Goal: Task Accomplishment & Management: Manage account settings

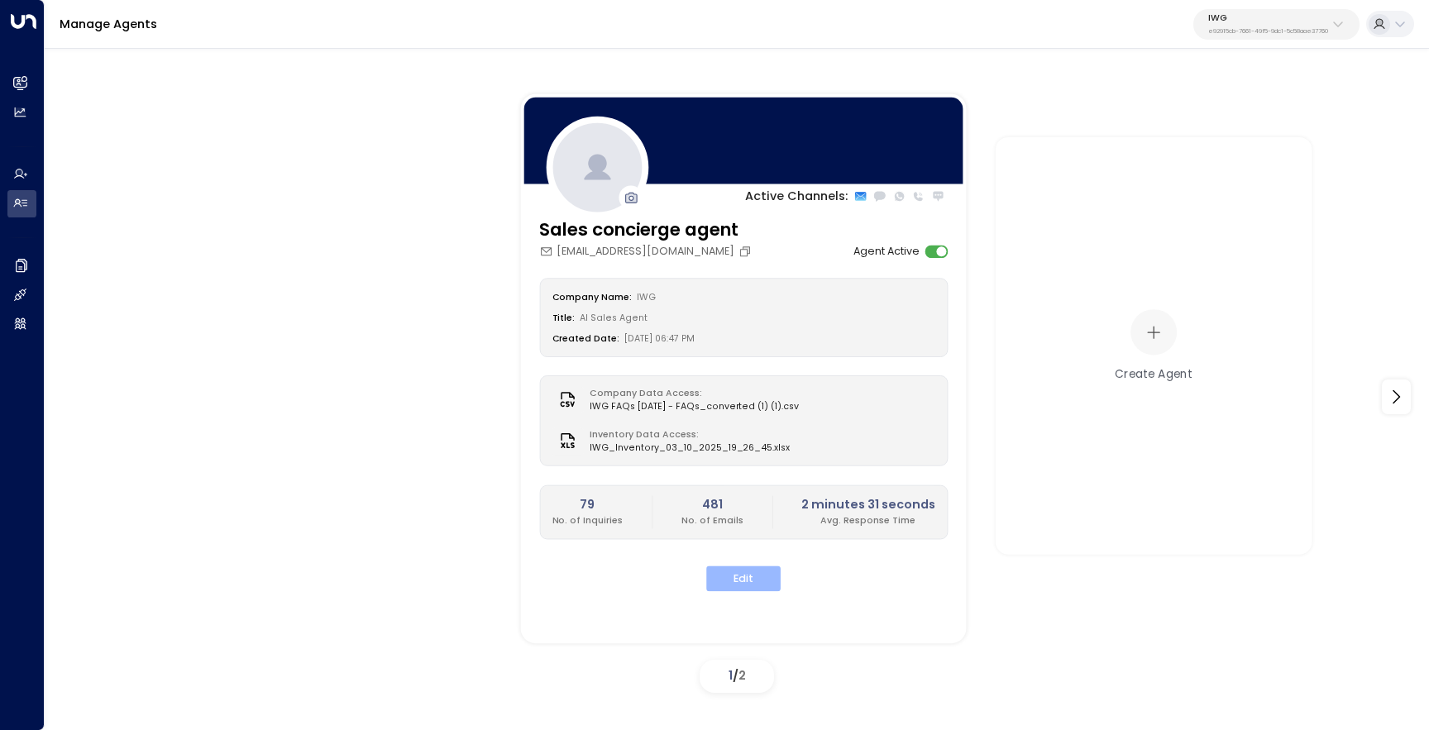
click at [744, 584] on button "Edit" at bounding box center [743, 580] width 74 height 26
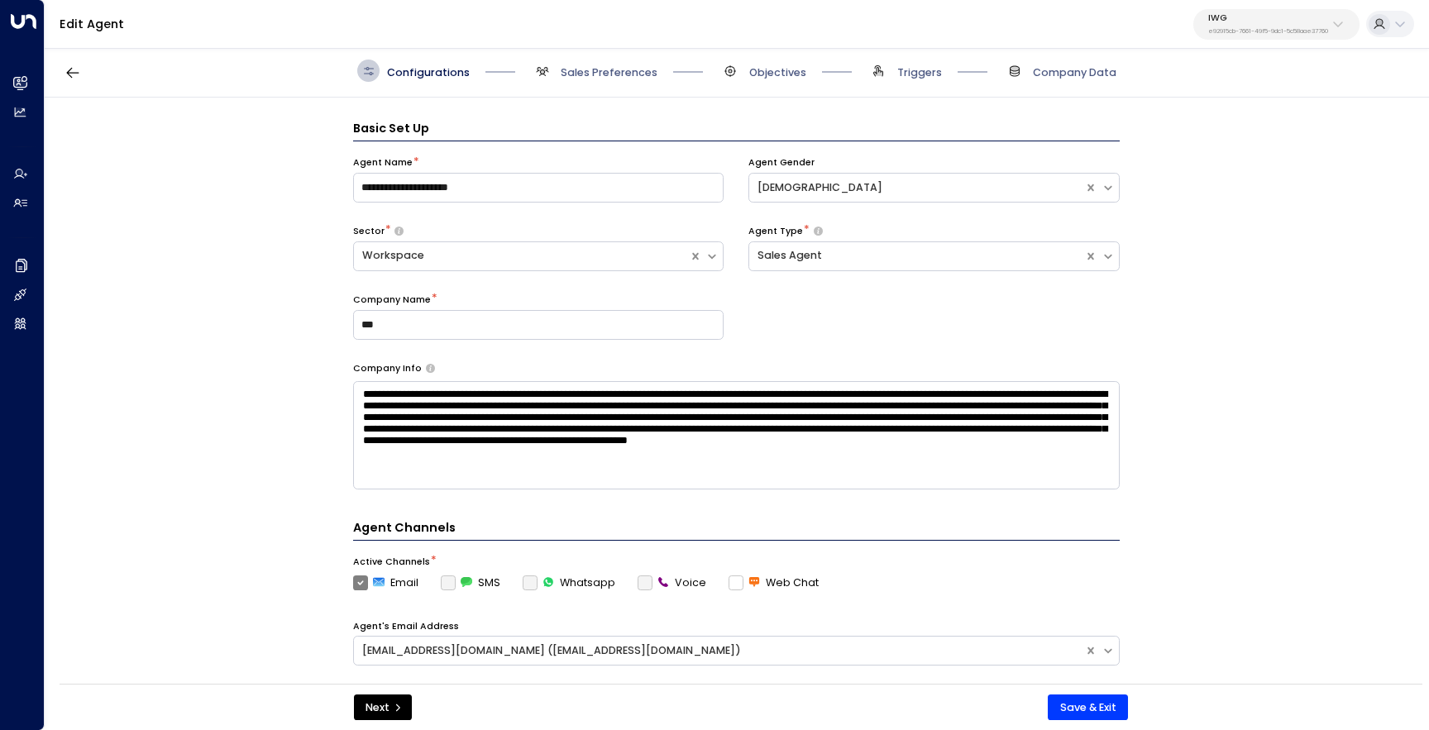
scroll to position [22, 0]
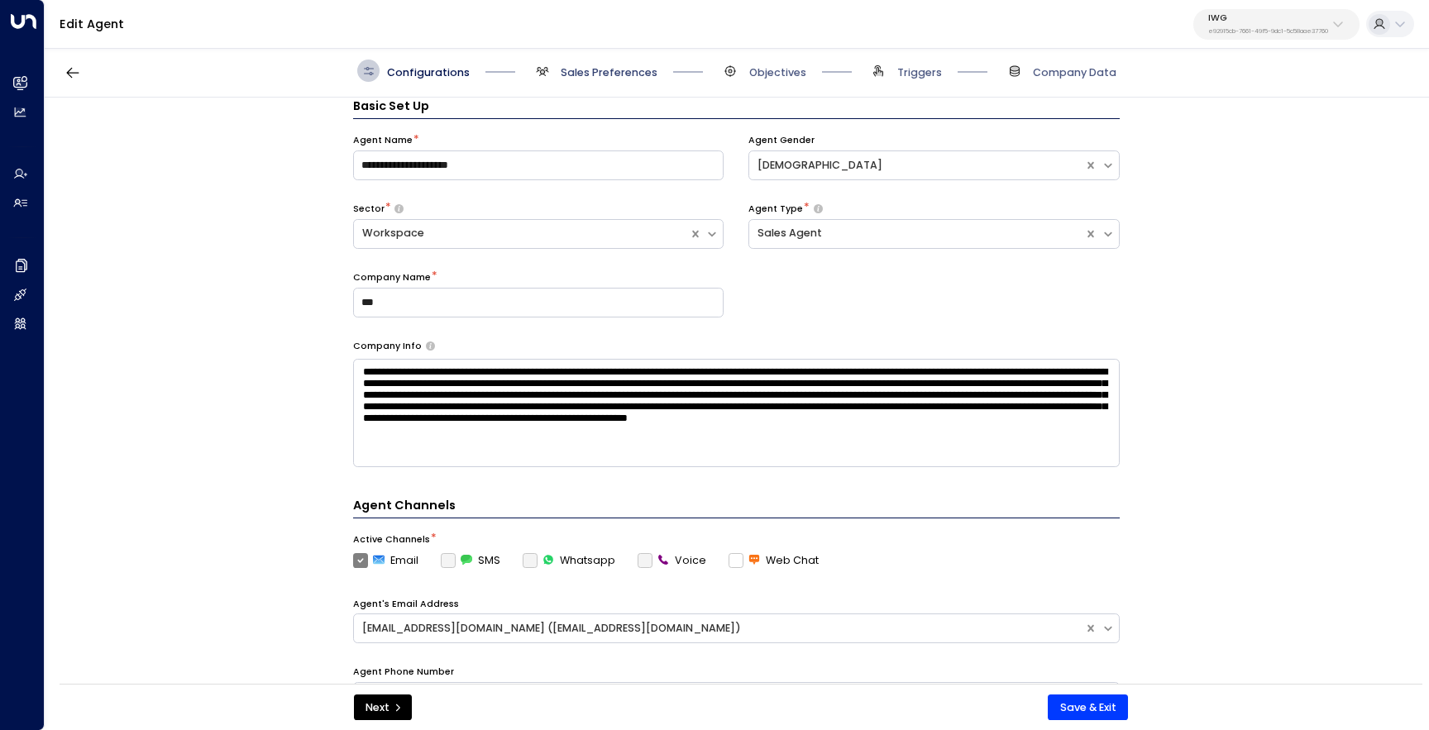
click at [608, 72] on span "Sales Preferences" at bounding box center [609, 72] width 97 height 15
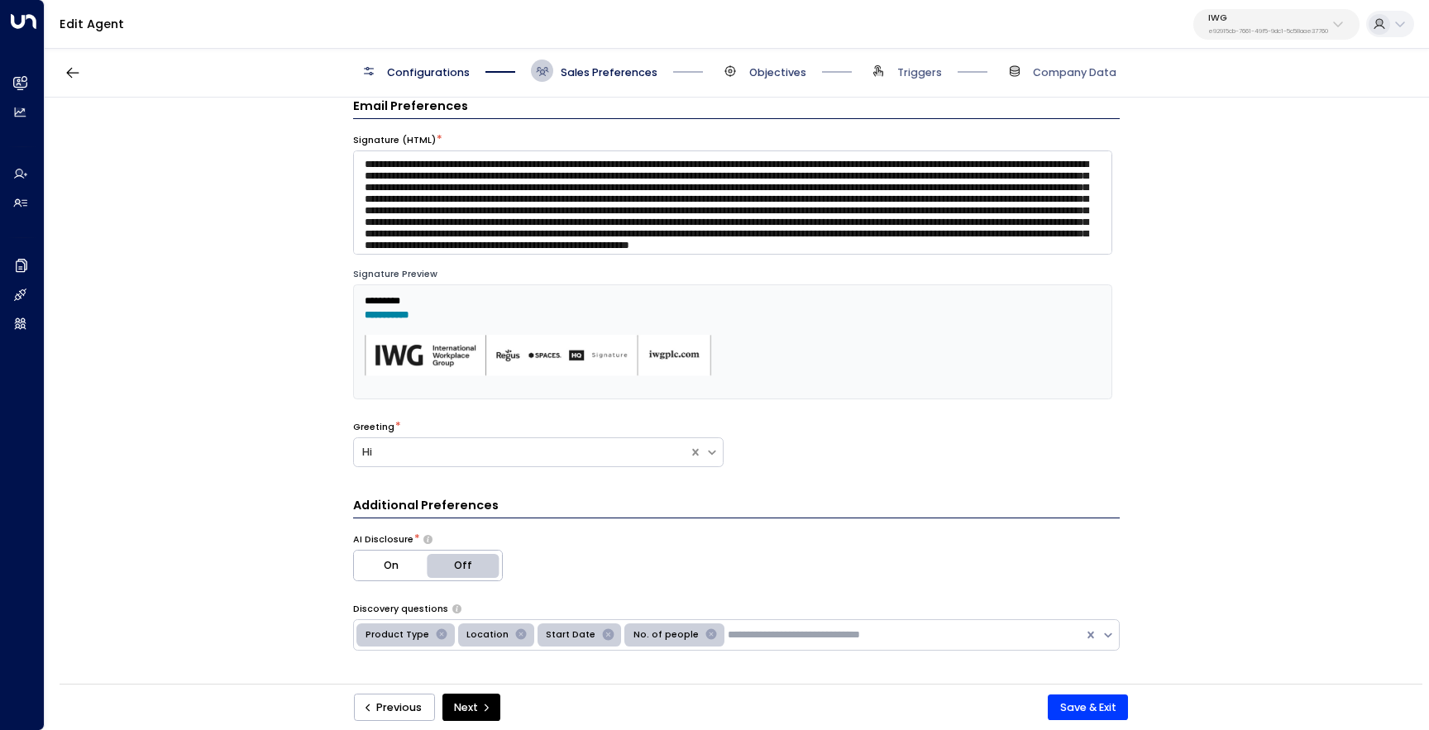
click at [779, 79] on span "Objectives" at bounding box center [777, 72] width 57 height 15
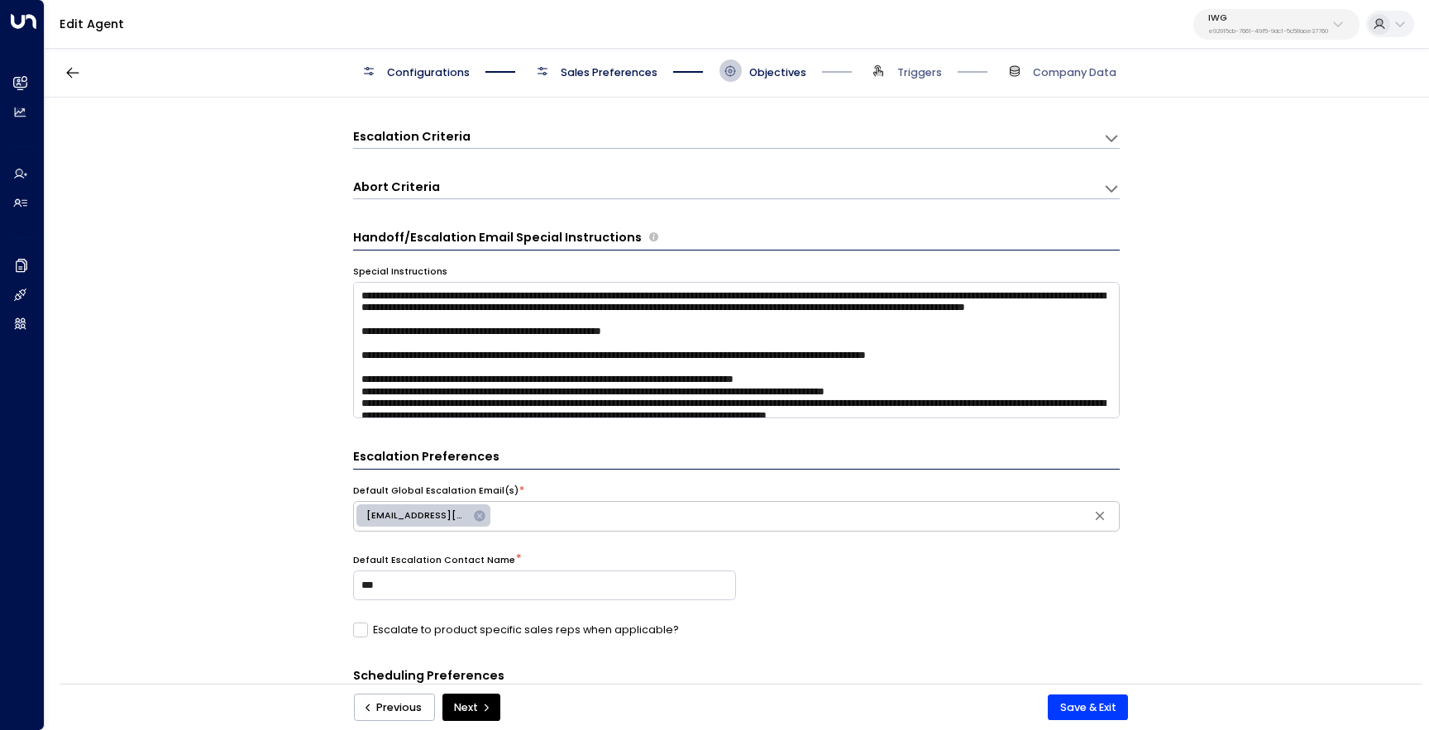
scroll to position [50, 0]
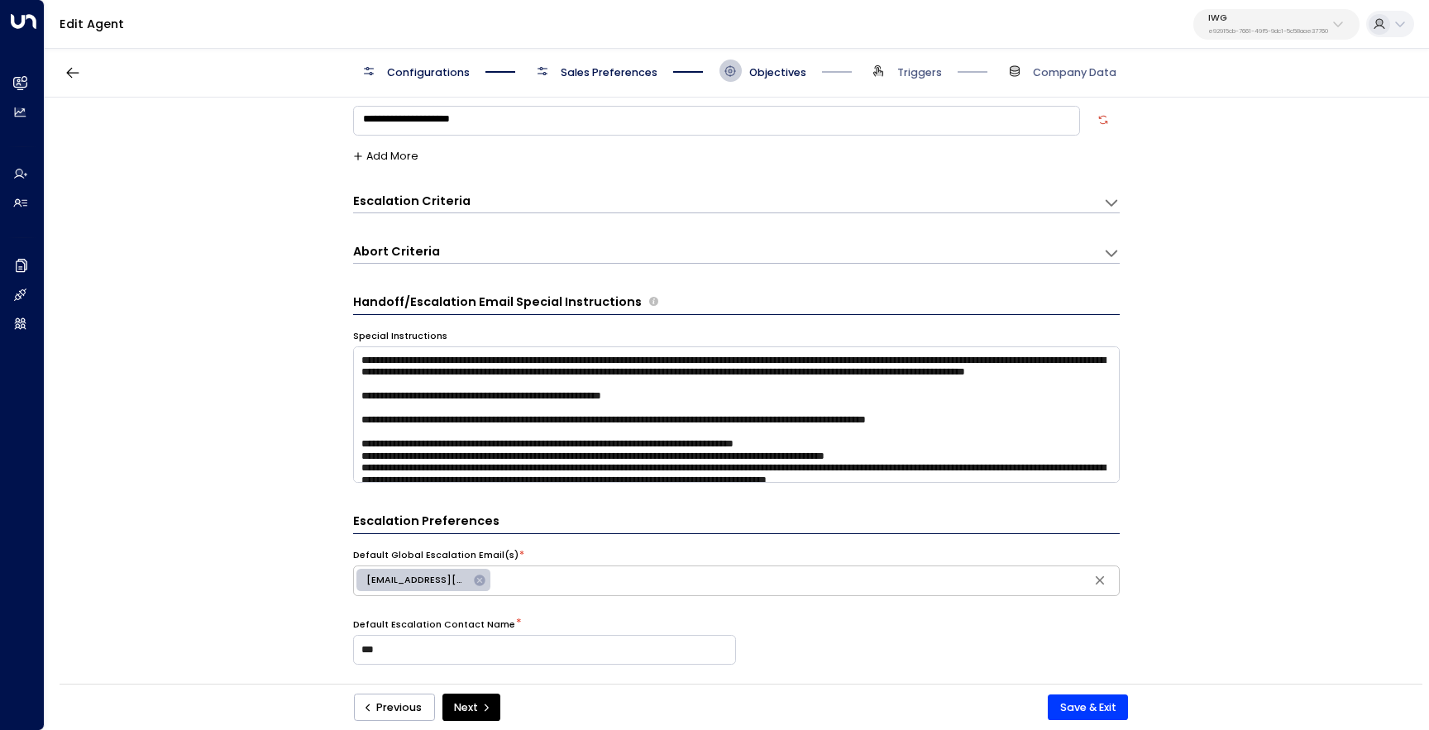
click at [620, 64] on span "Sales Preferences" at bounding box center [594, 71] width 127 height 22
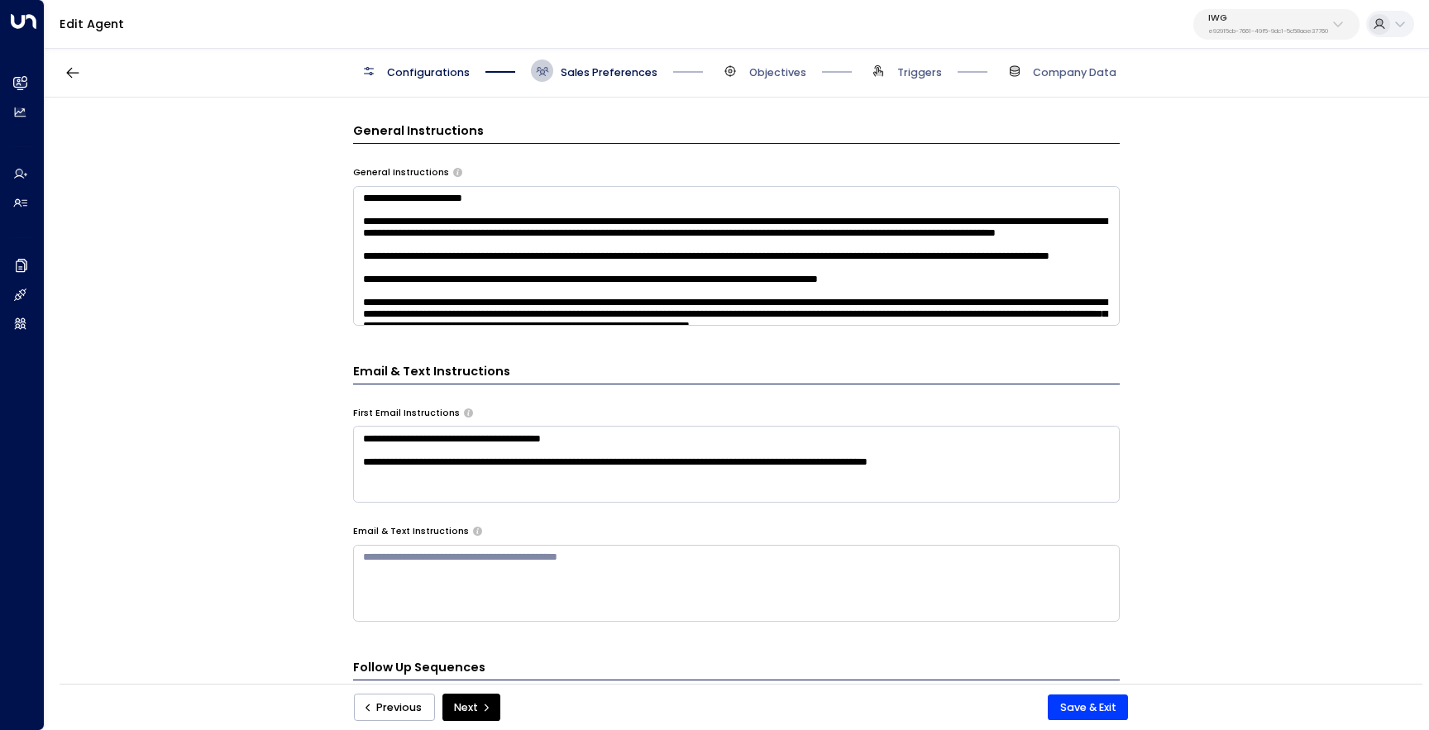
scroll to position [624, 0]
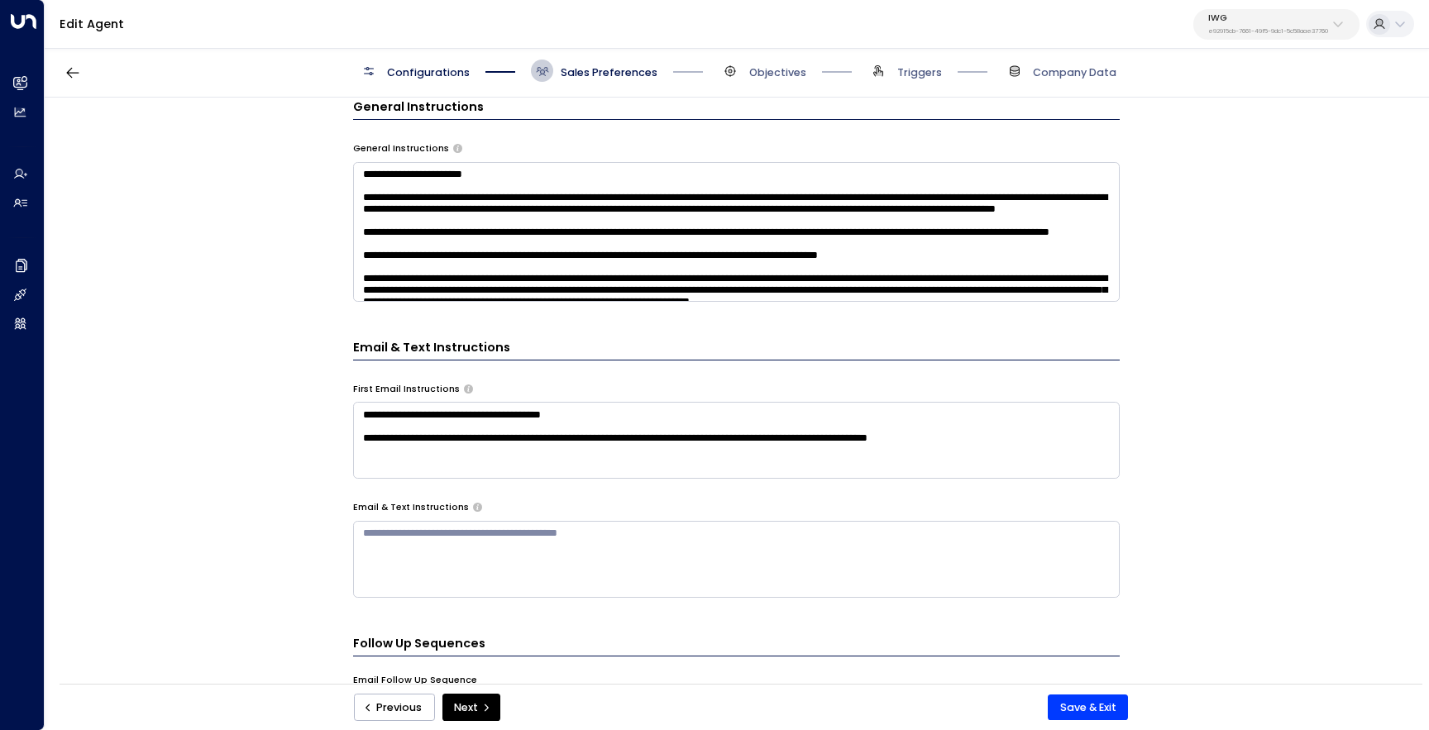
click at [999, 458] on textarea "**********" at bounding box center [736, 440] width 767 height 77
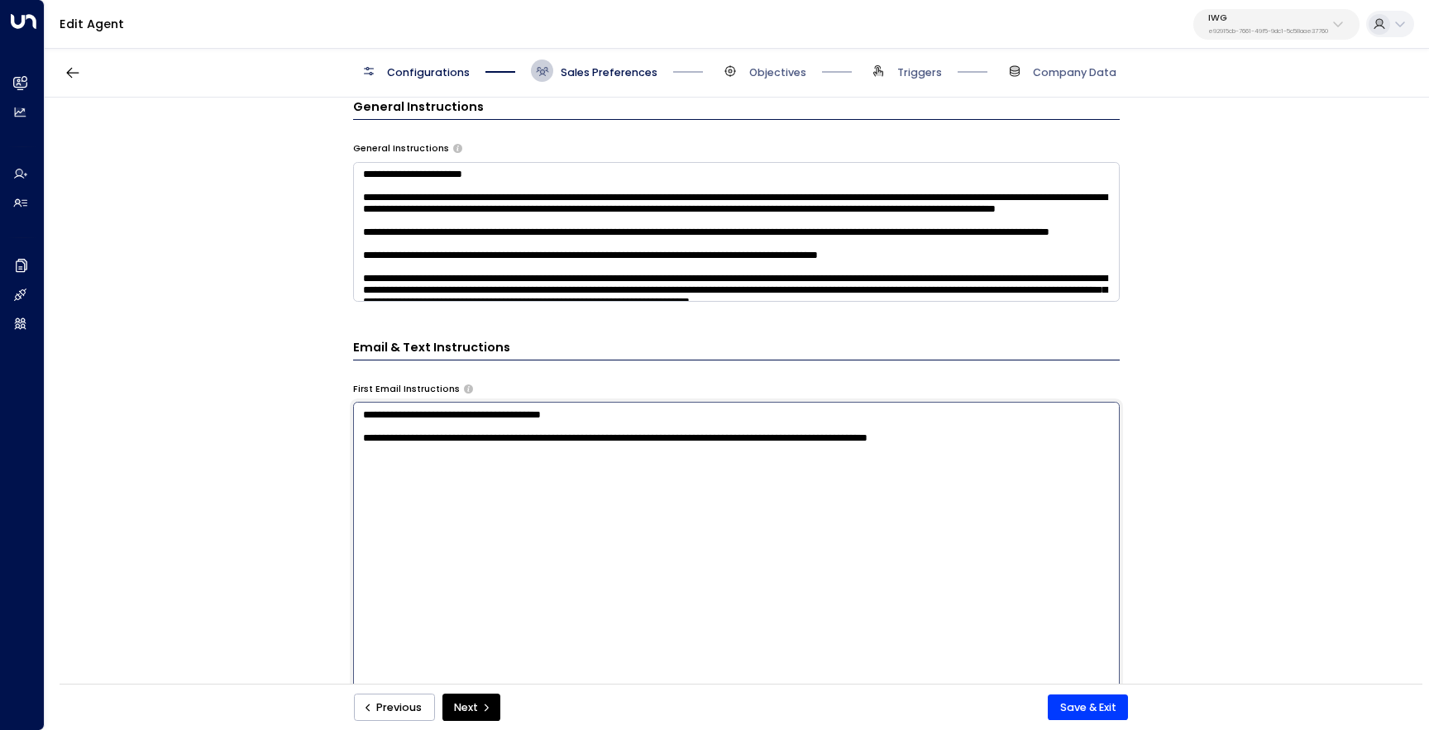
click at [777, 453] on textarea "**********" at bounding box center [736, 597] width 767 height 391
click at [795, 451] on textarea "**********" at bounding box center [736, 597] width 767 height 391
click at [403, 450] on textarea "**********" at bounding box center [736, 597] width 767 height 391
click at [543, 455] on textarea "**********" at bounding box center [736, 597] width 767 height 391
click at [805, 502] on textarea "**********" at bounding box center [736, 597] width 767 height 391
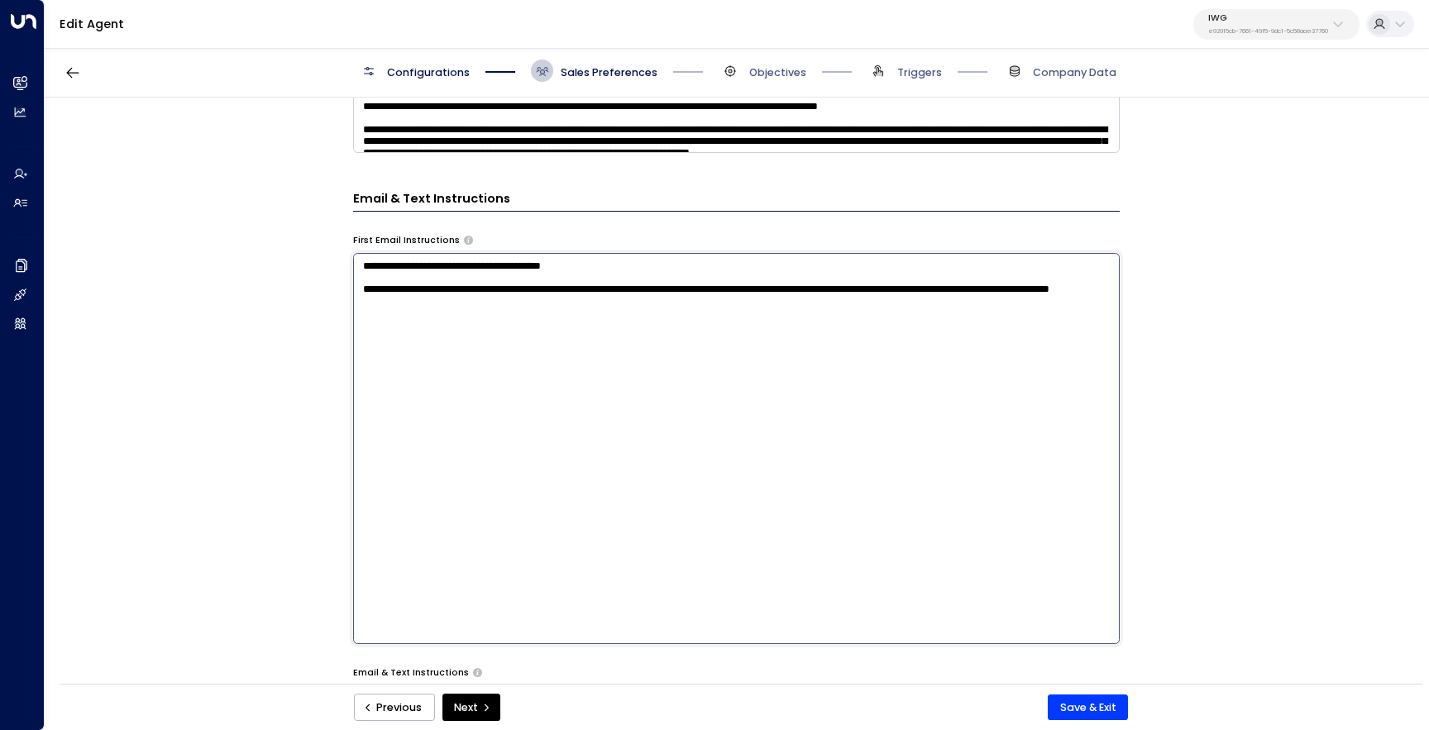
scroll to position [800, 0]
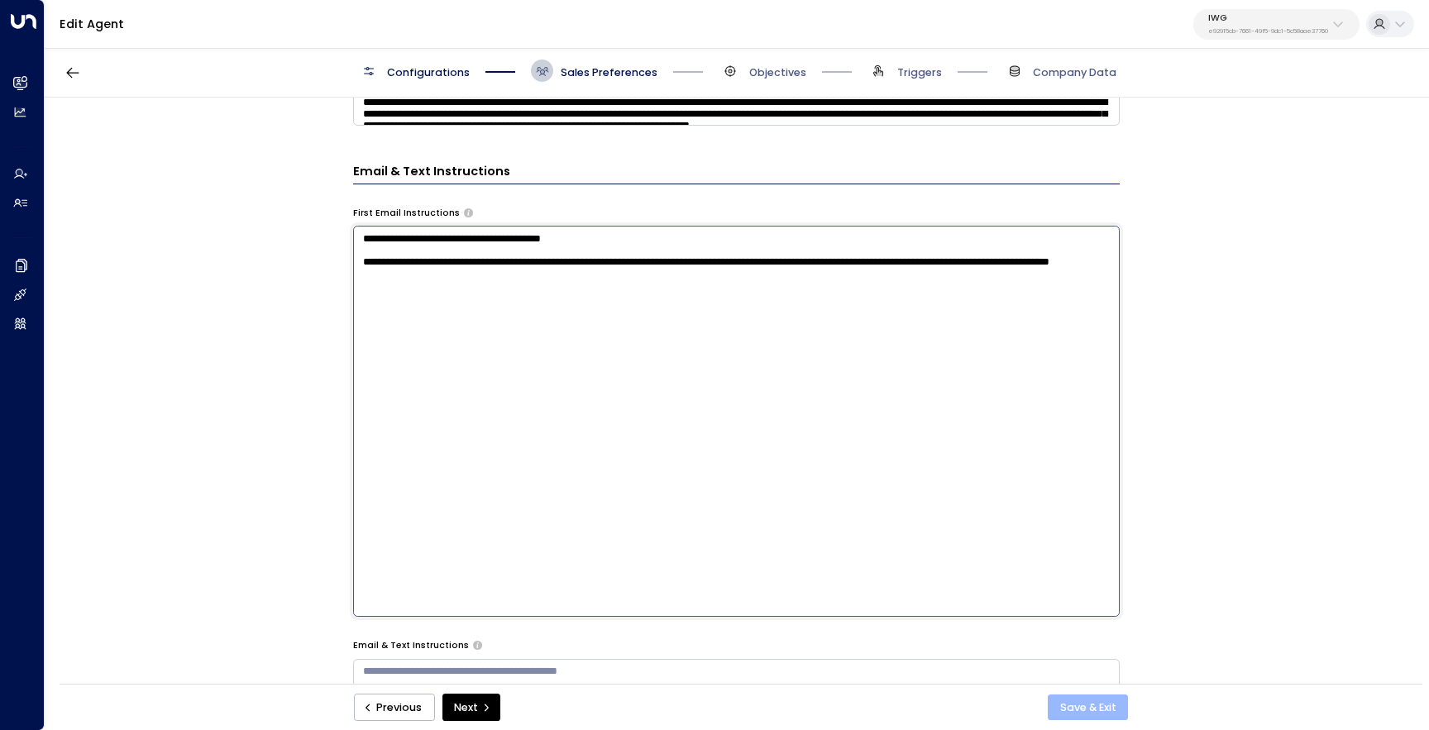
type textarea "**********"
click at [1095, 707] on button "Save & Exit" at bounding box center [1088, 708] width 80 height 26
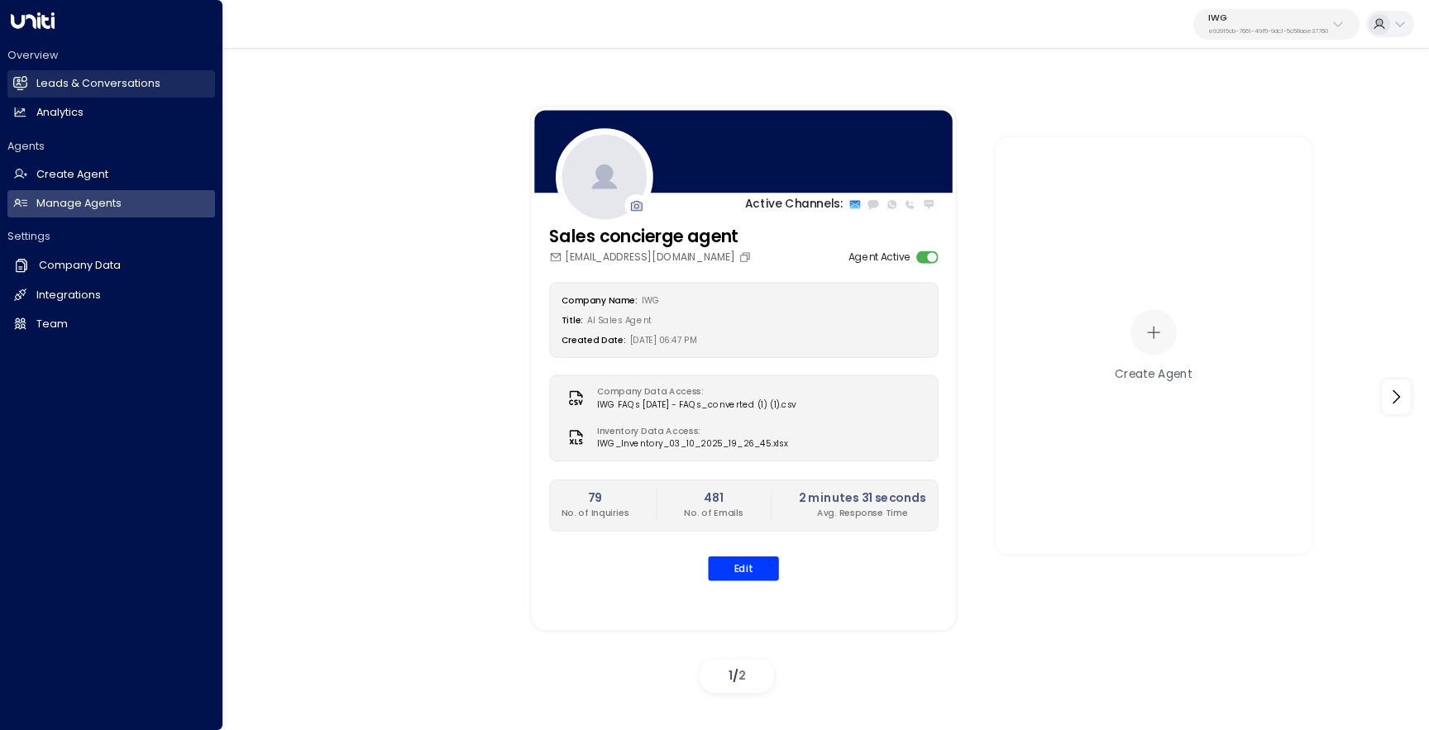
click at [31, 80] on link "Leads & Conversations Leads & Conversations" at bounding box center [111, 83] width 208 height 27
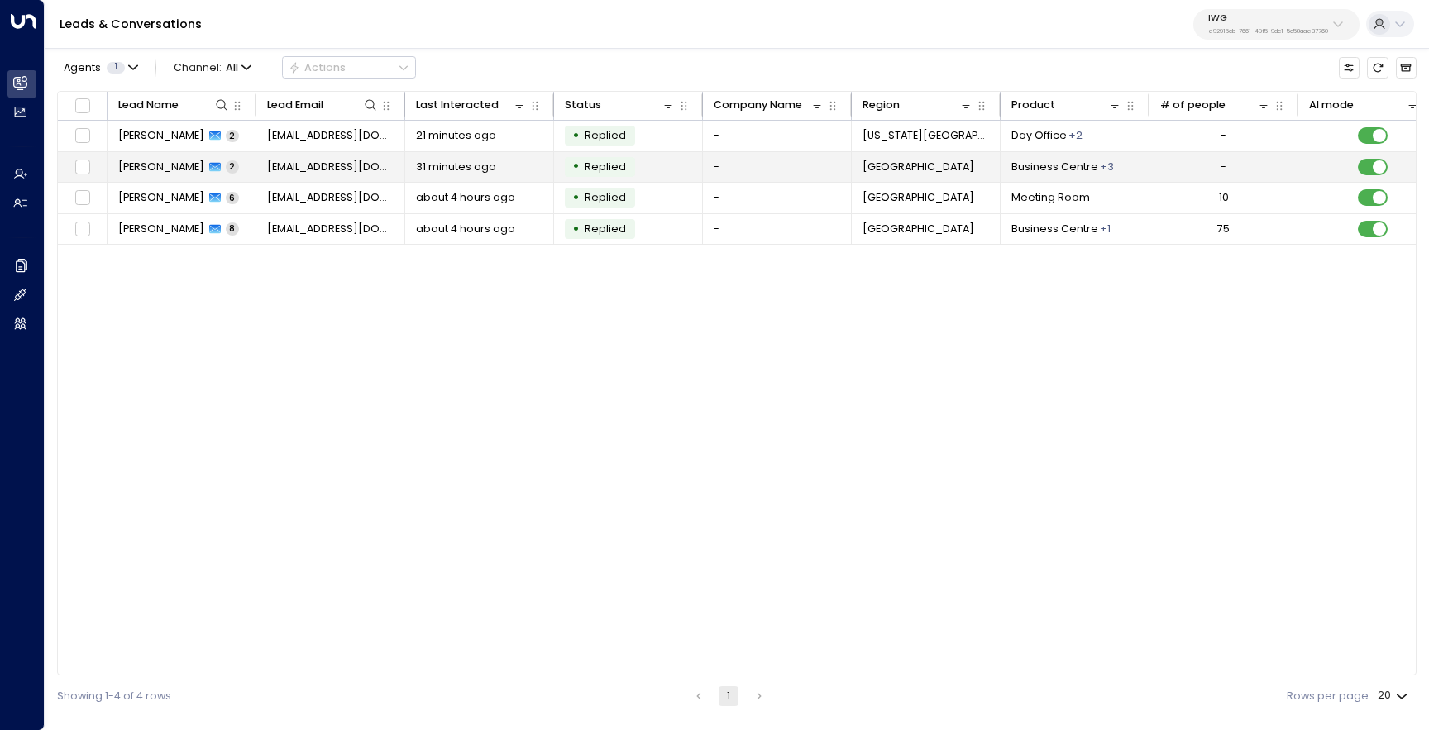
click at [194, 164] on td "AJ L 2" at bounding box center [182, 167] width 149 height 31
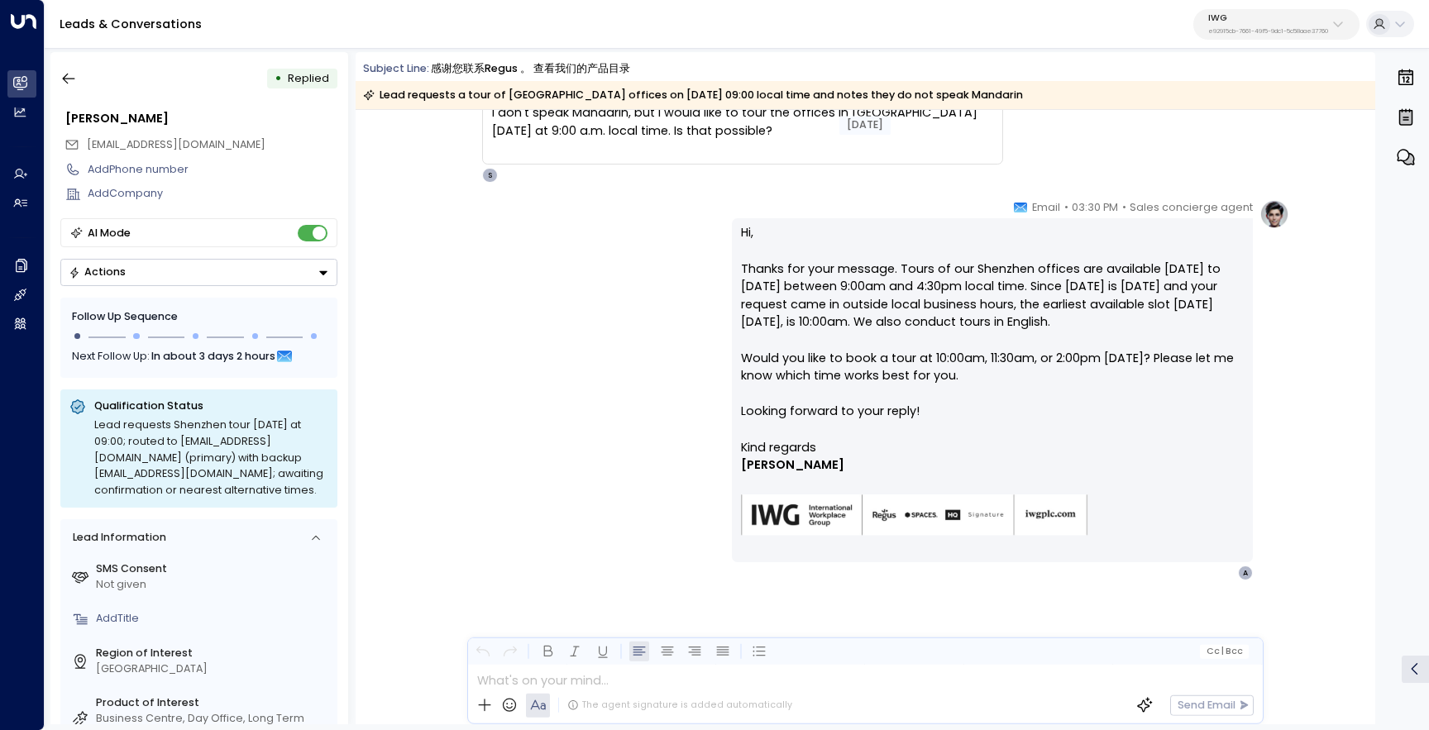
scroll to position [178, 0]
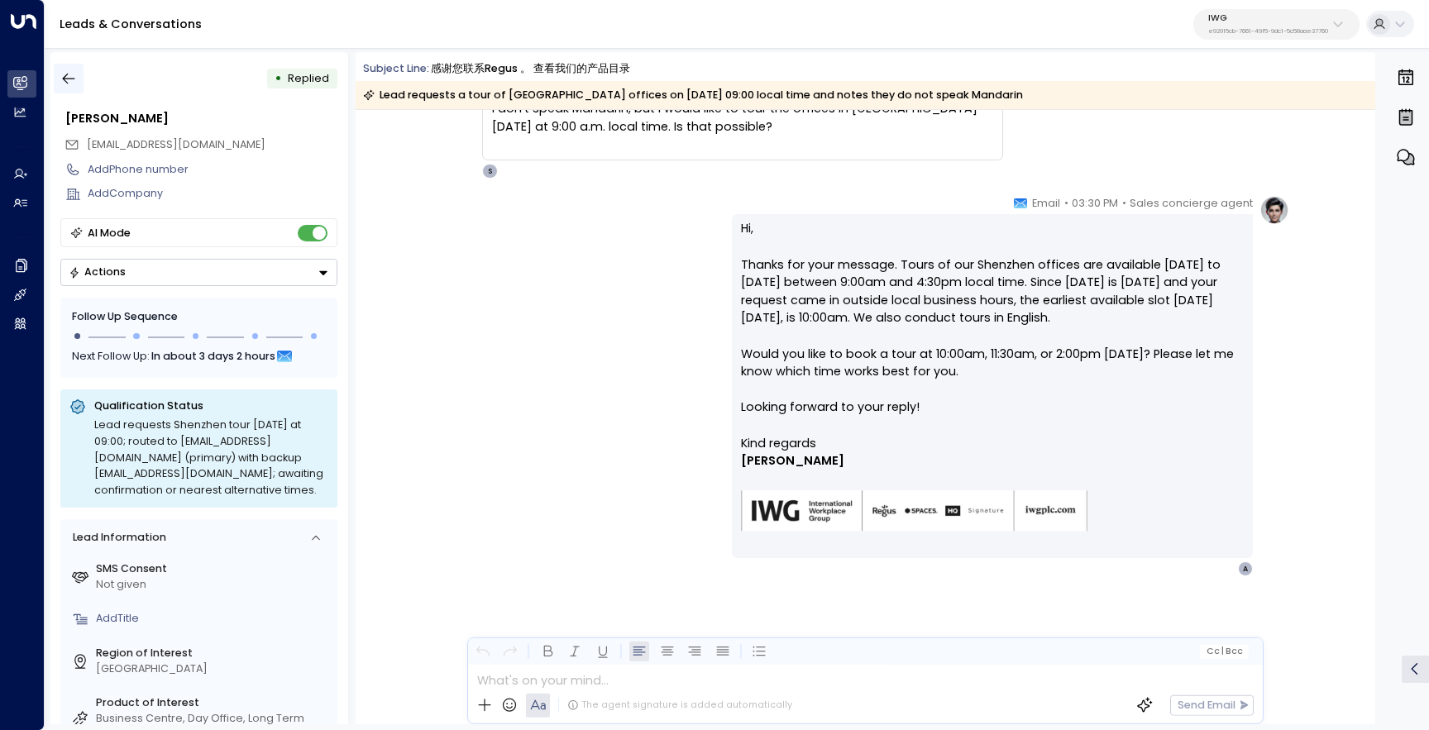
click at [65, 71] on icon "button" at bounding box center [68, 78] width 17 height 17
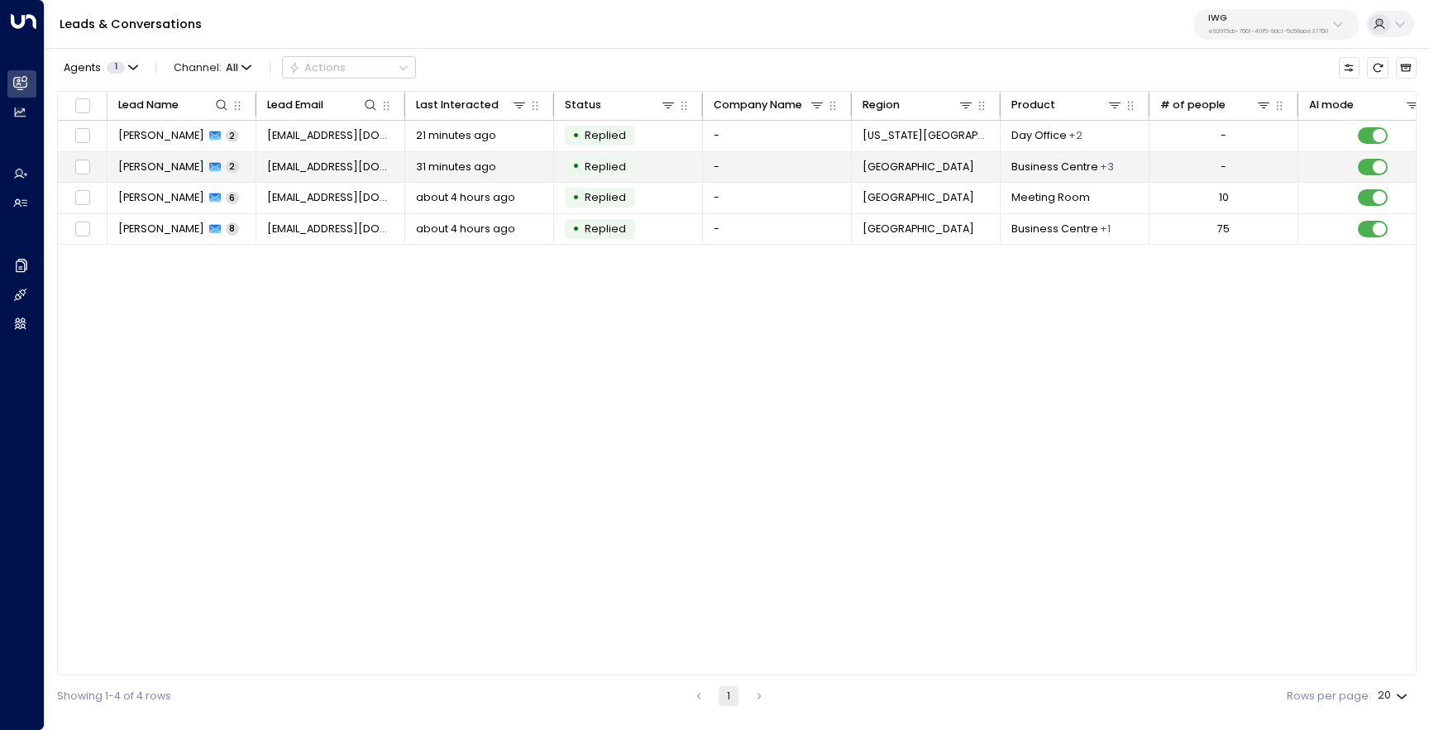
click at [186, 170] on td "AJ L 2" at bounding box center [182, 167] width 149 height 31
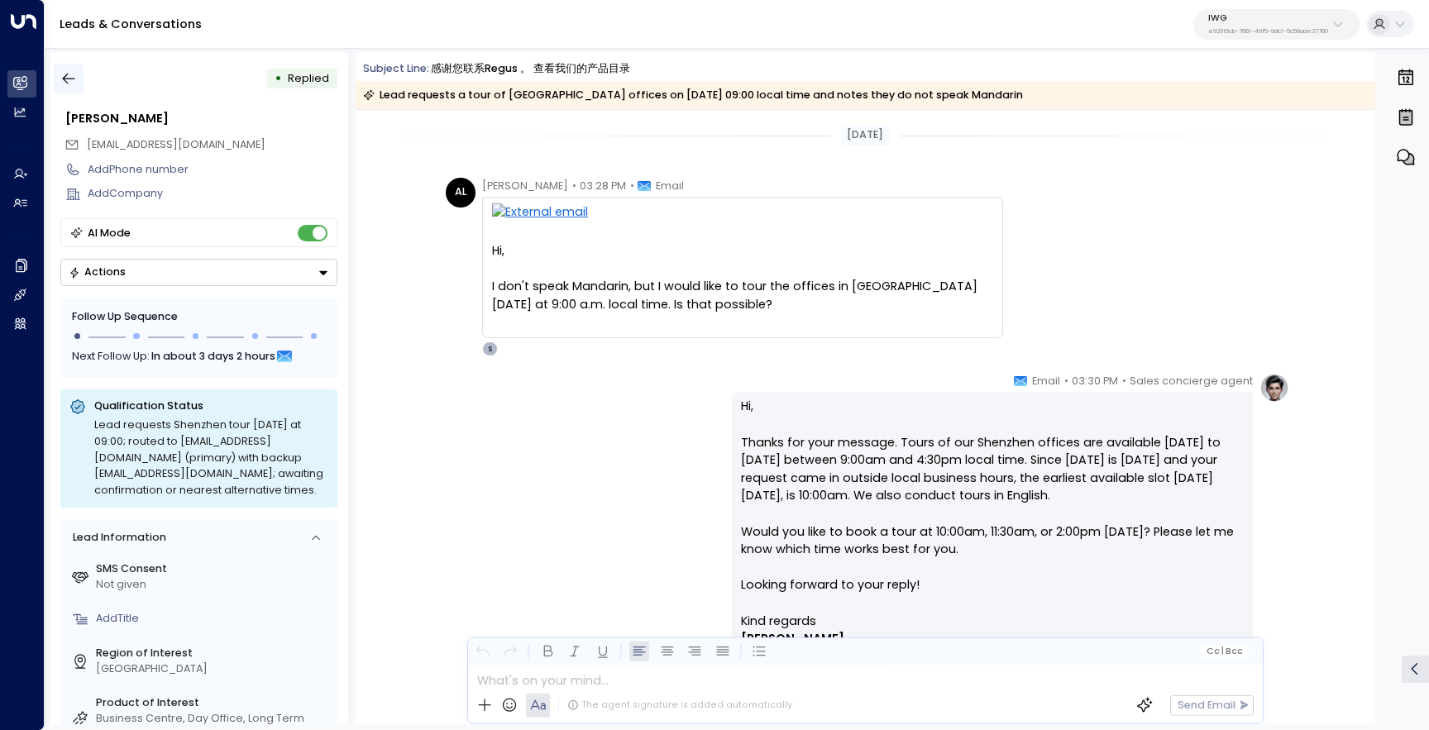
click at [65, 78] on icon "button" at bounding box center [68, 78] width 17 height 17
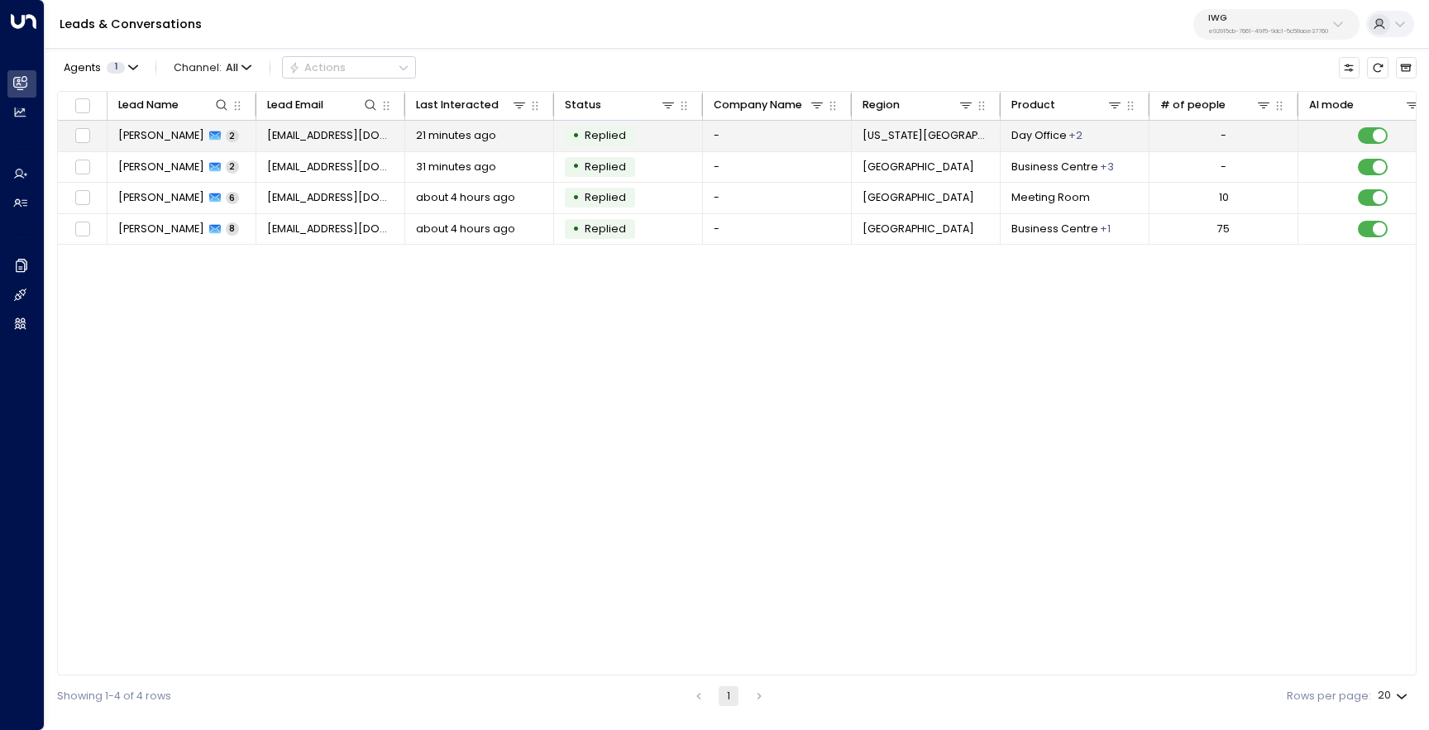
click at [152, 131] on span "Ajeet Prabu" at bounding box center [161, 135] width 86 height 15
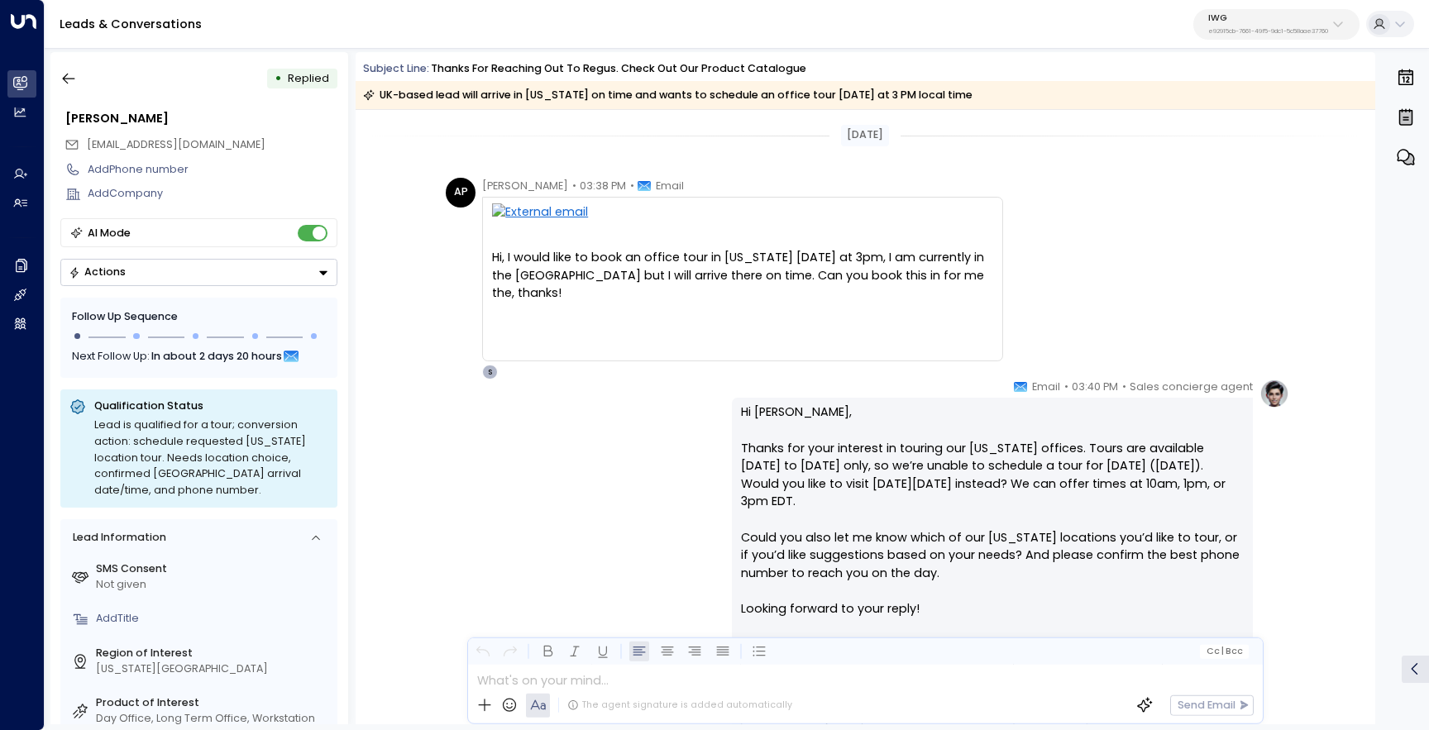
scroll to position [12, 0]
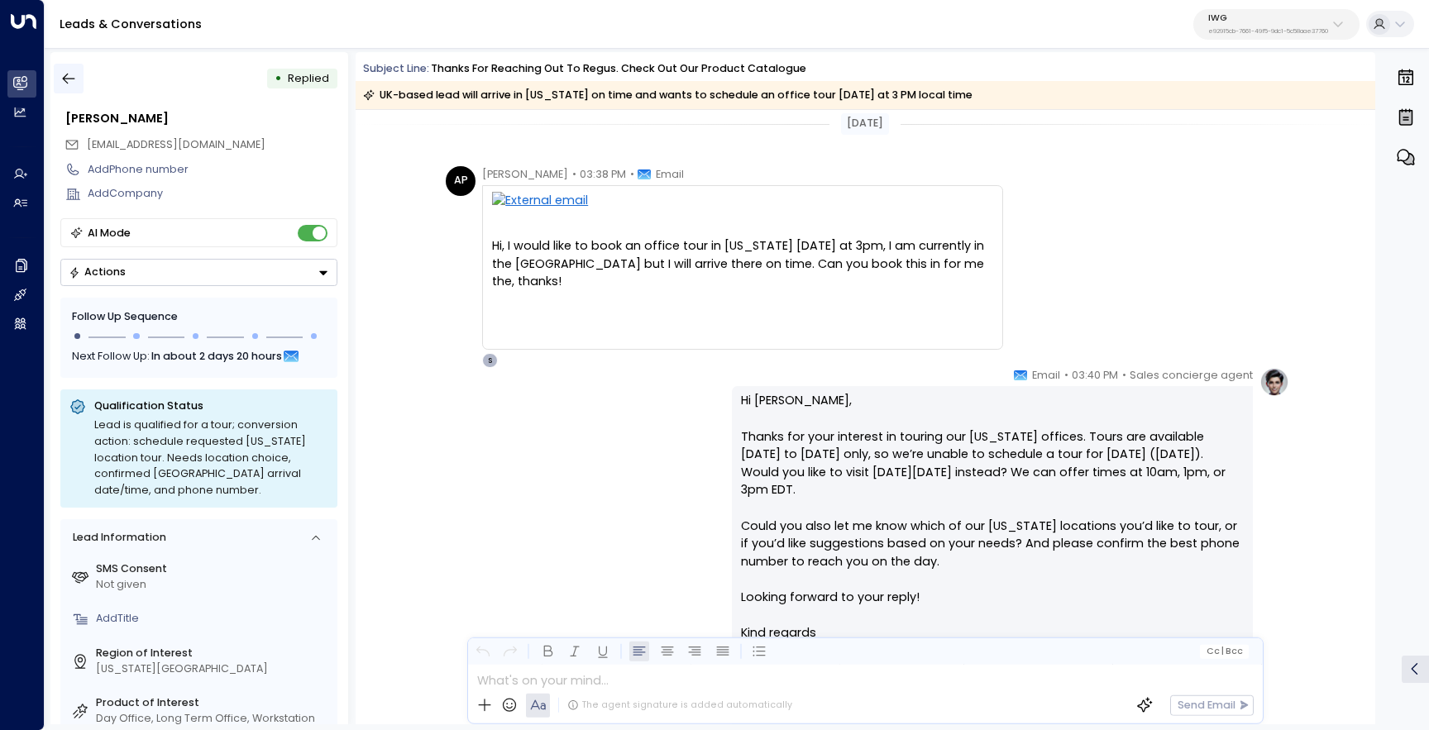
click at [75, 71] on icon "button" at bounding box center [68, 78] width 17 height 17
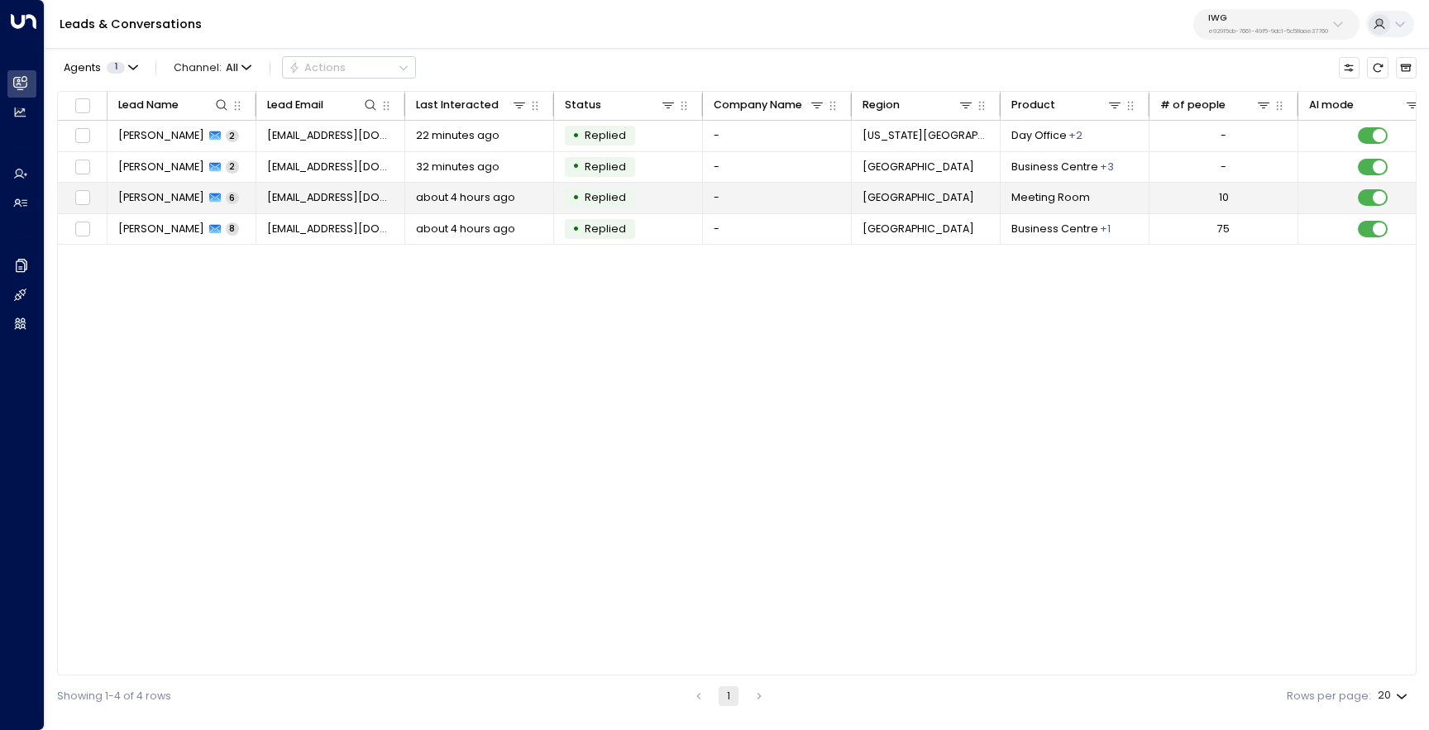
click at [204, 205] on td "AJ L 6" at bounding box center [182, 198] width 149 height 31
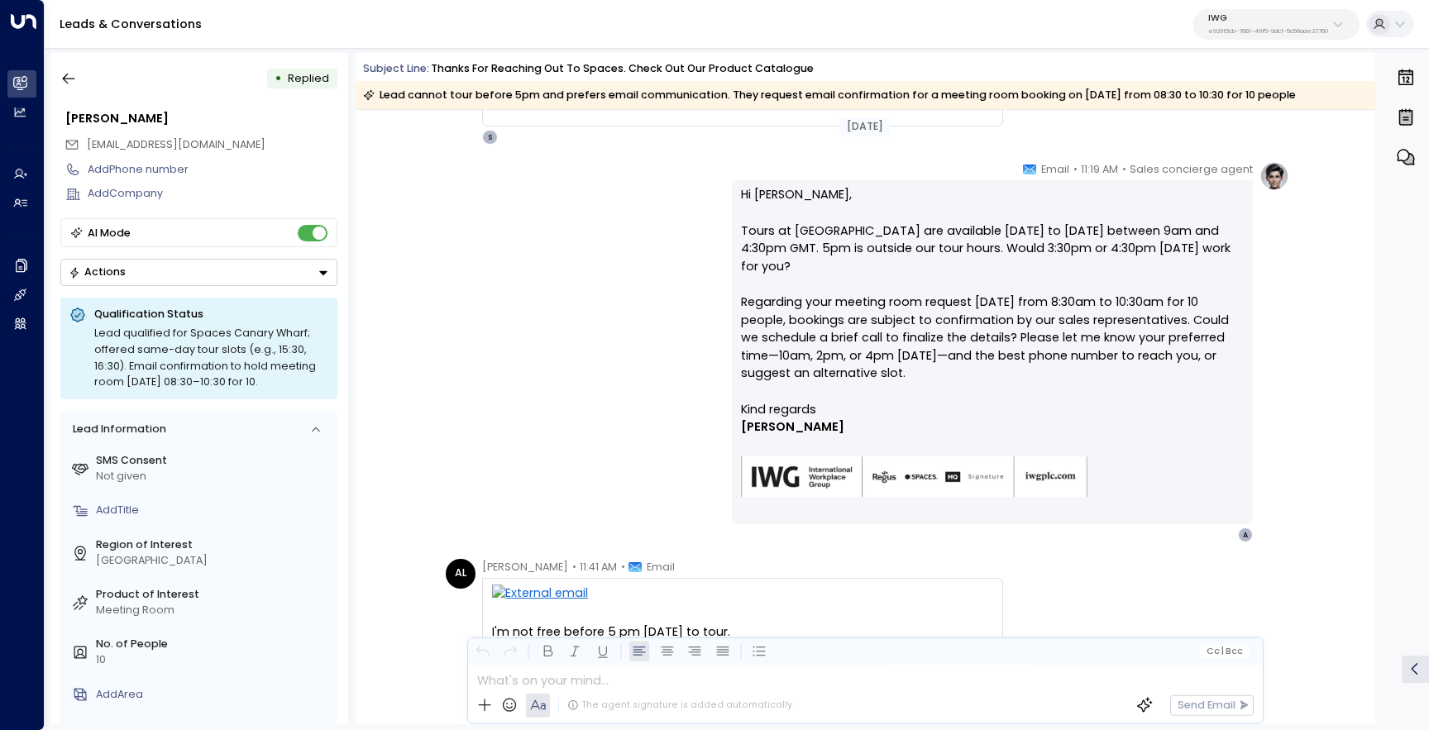
scroll to position [865, 0]
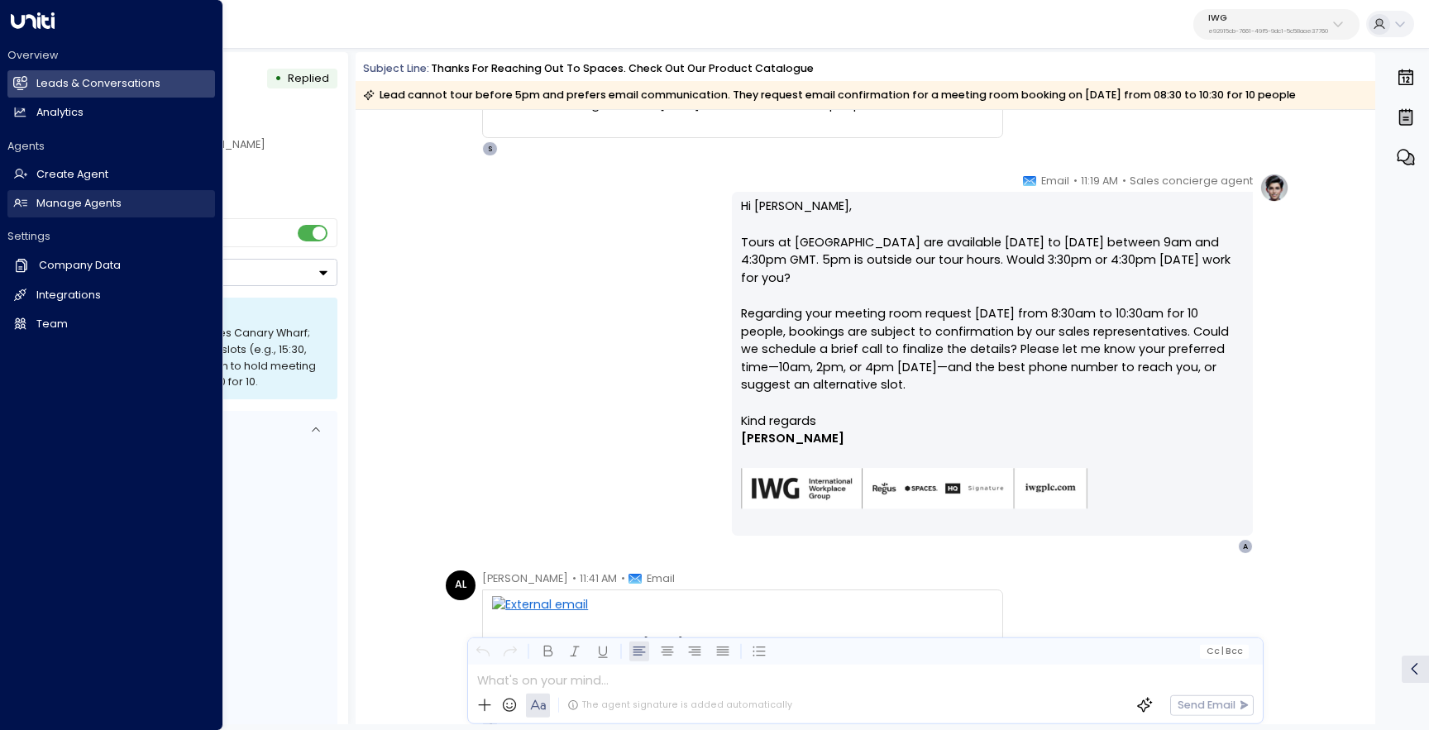
click at [98, 206] on h2 "Manage Agents" at bounding box center [78, 204] width 85 height 16
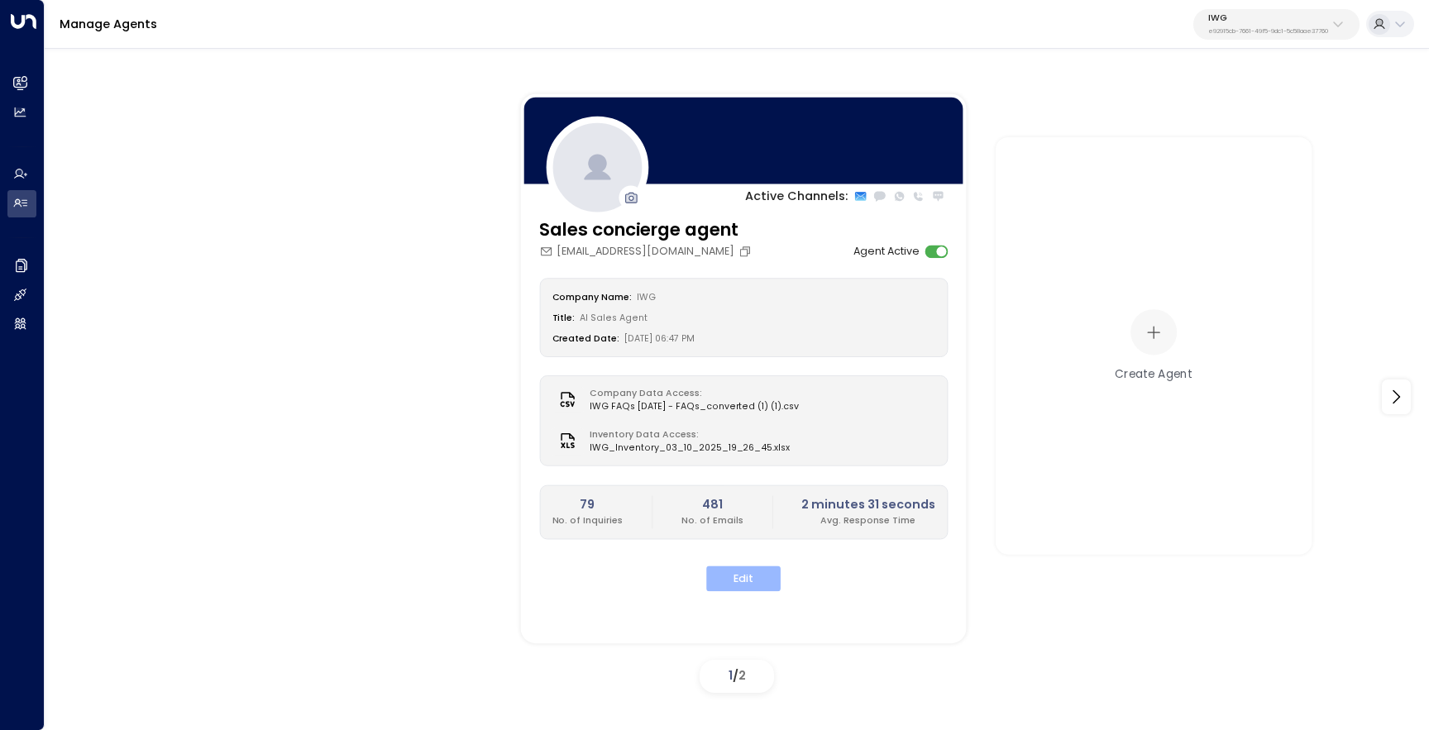
click at [729, 572] on button "Edit" at bounding box center [743, 580] width 74 height 26
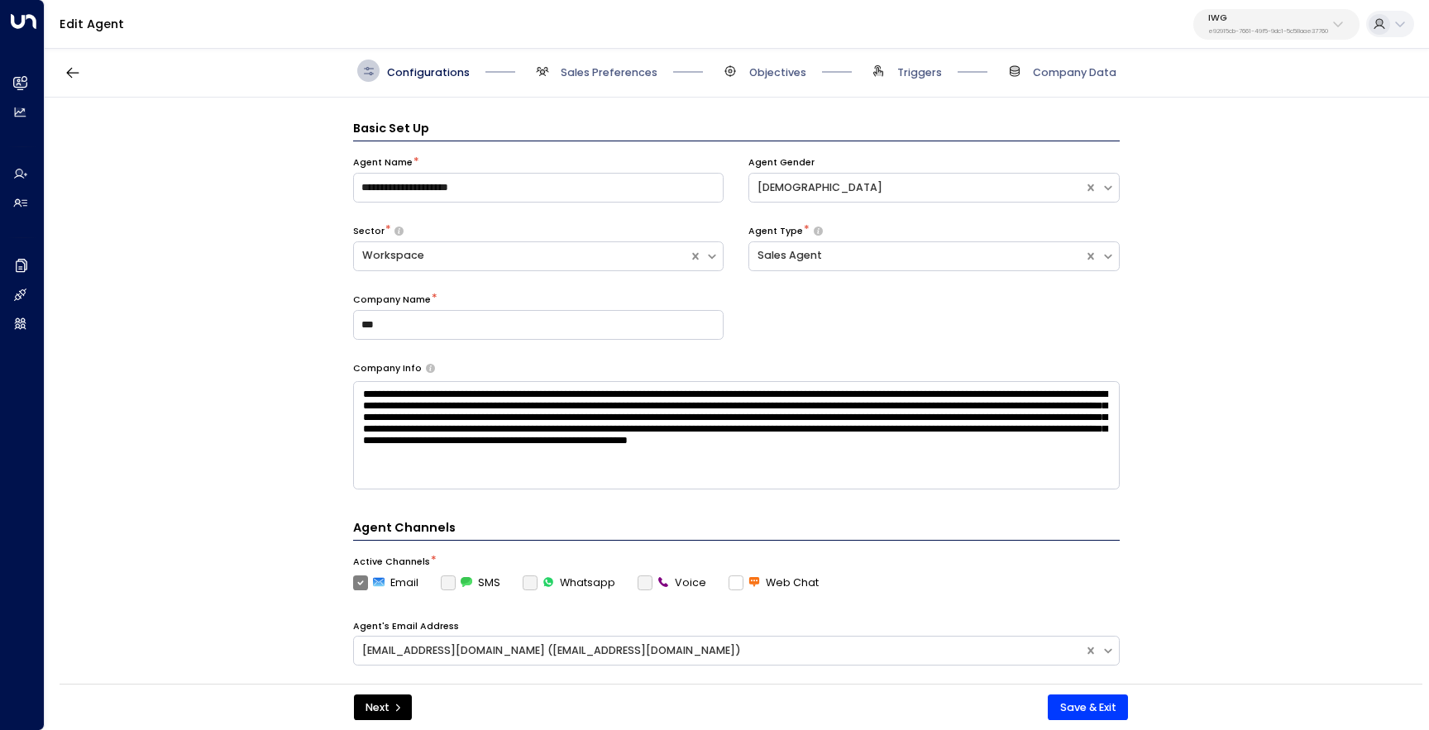
scroll to position [22, 0]
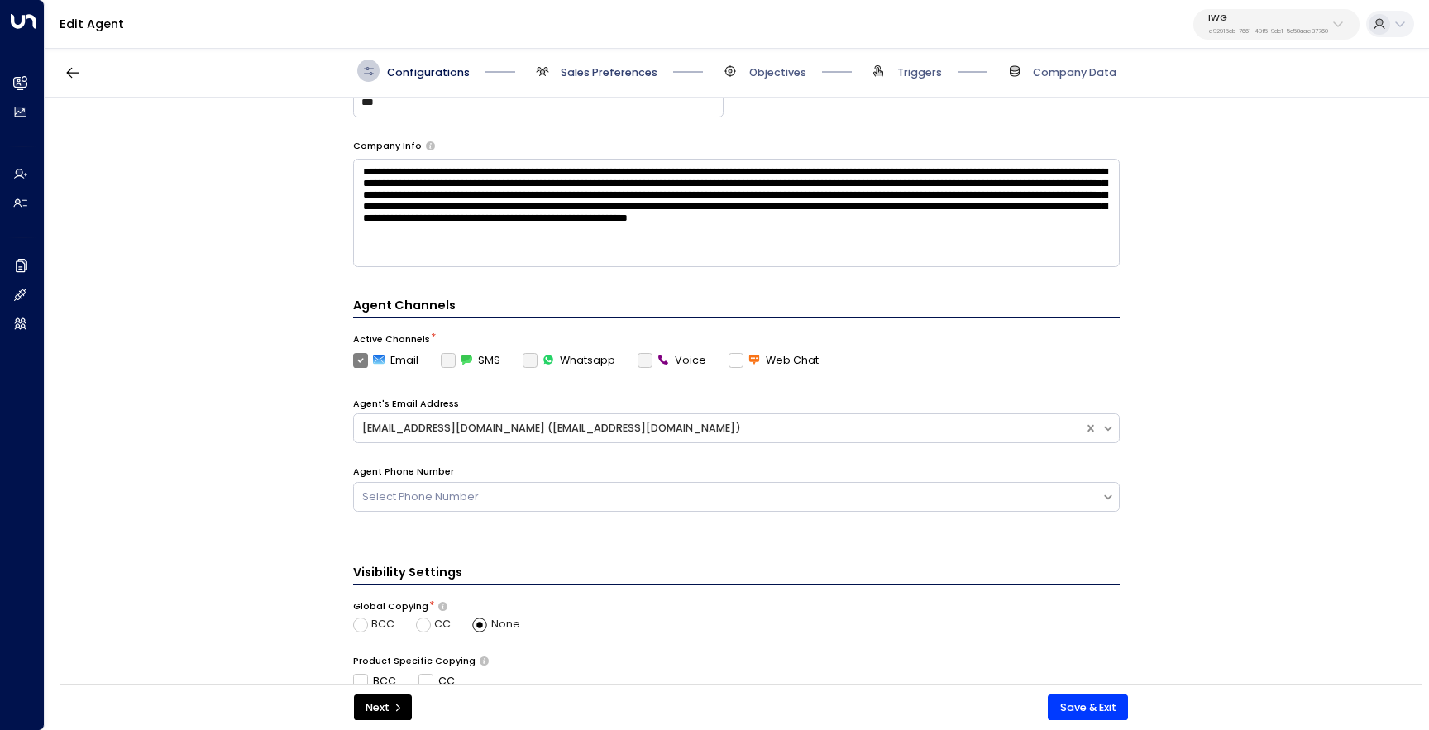
click at [623, 69] on span "Sales Preferences" at bounding box center [609, 72] width 97 height 15
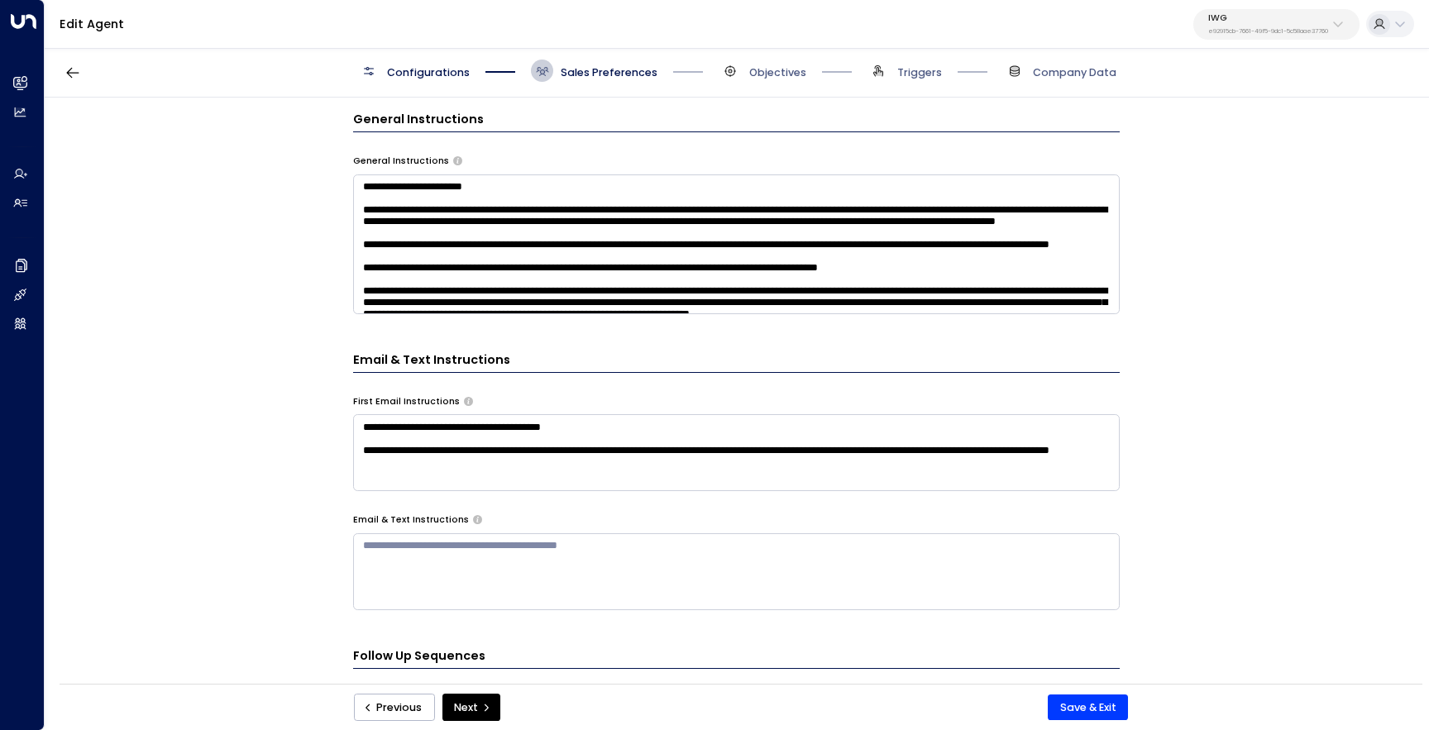
scroll to position [615, 0]
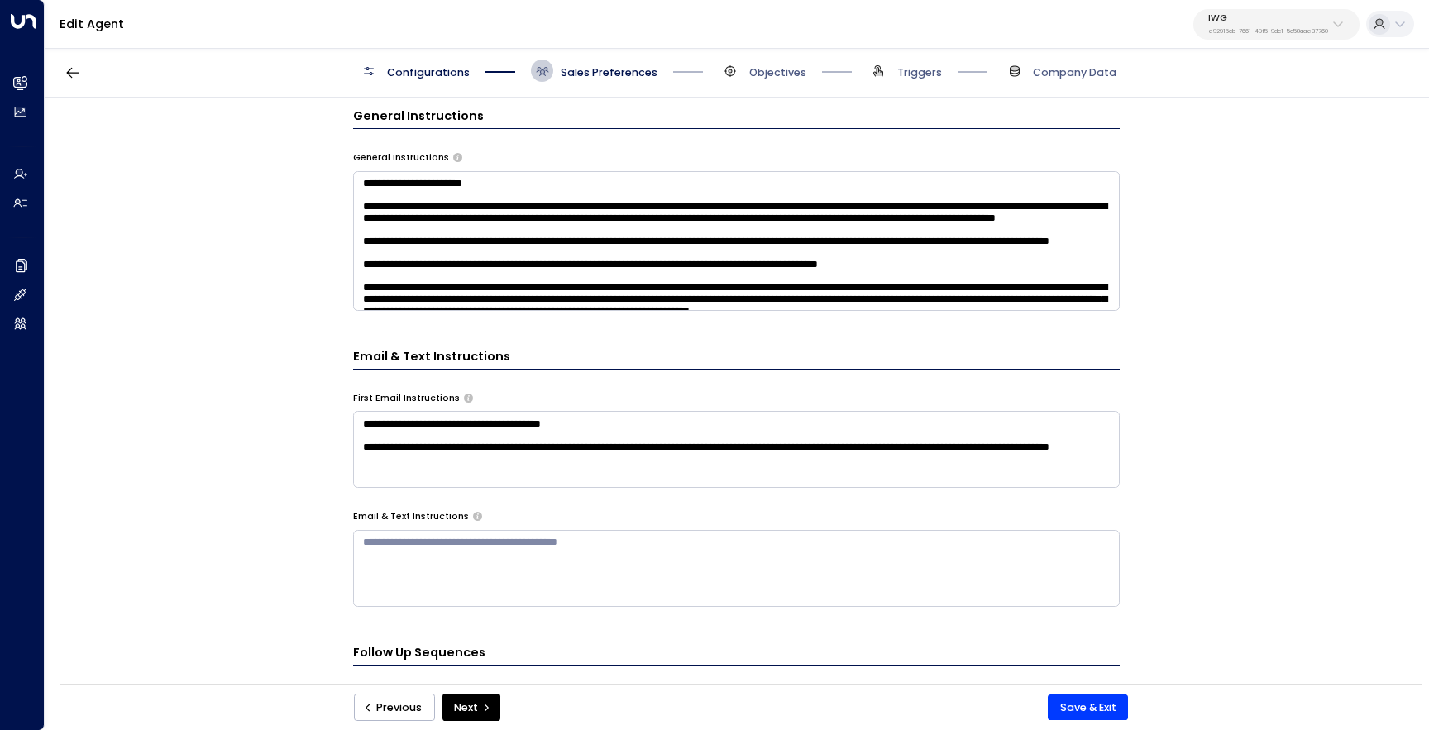
click at [459, 293] on textarea at bounding box center [736, 241] width 767 height 140
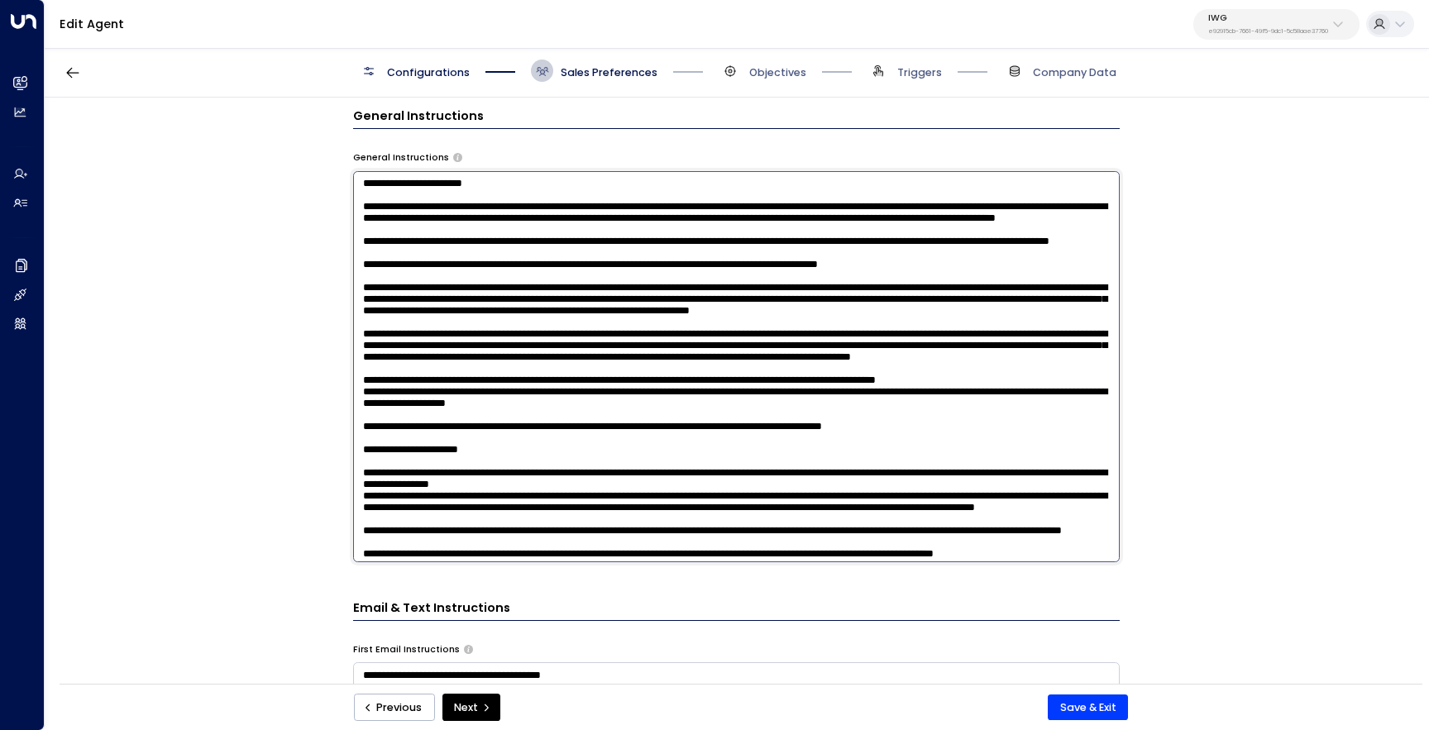
drag, startPoint x: 749, startPoint y: 331, endPoint x: 684, endPoint y: 330, distance: 65.4
click at [684, 330] on textarea at bounding box center [736, 366] width 767 height 391
click at [933, 337] on textarea at bounding box center [736, 366] width 767 height 391
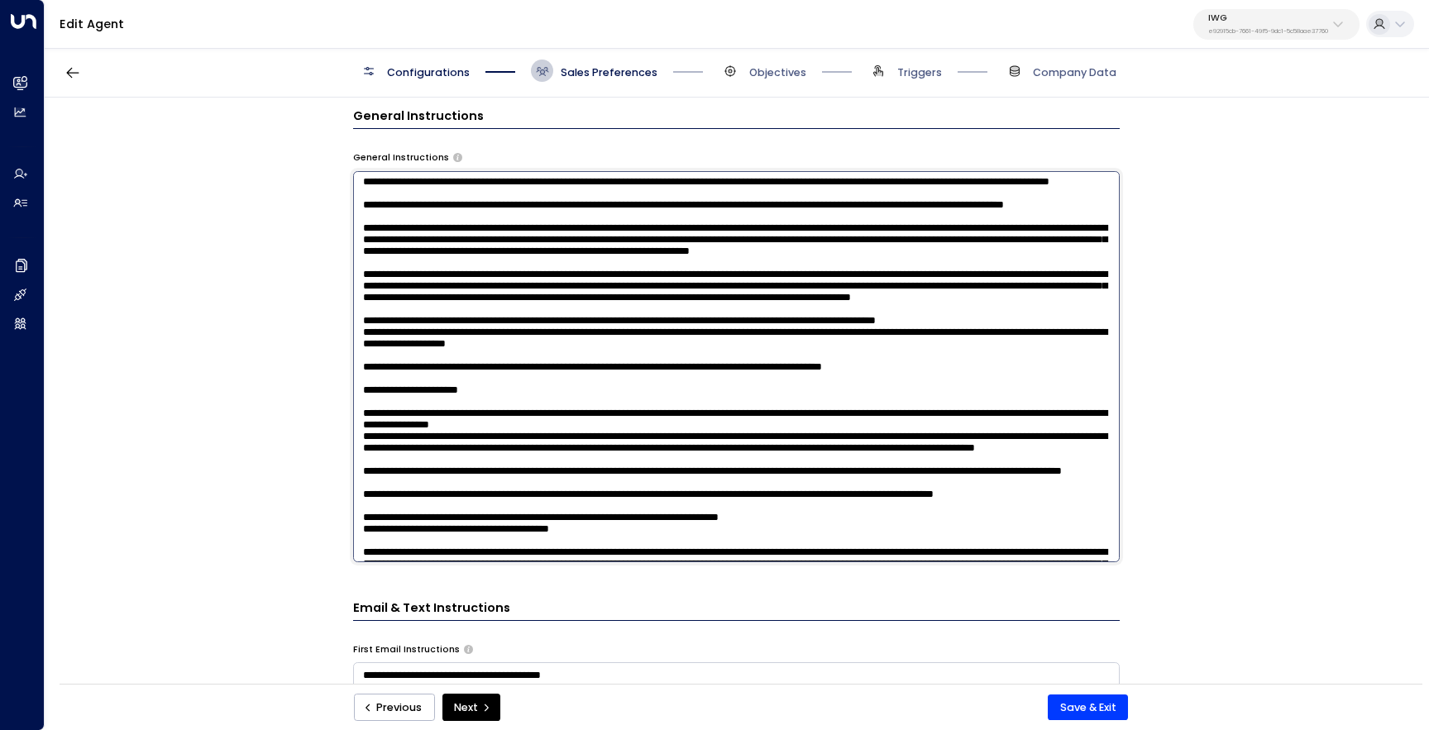
scroll to position [60, 0]
click at [811, 423] on textarea at bounding box center [736, 366] width 767 height 391
click at [1079, 400] on textarea at bounding box center [736, 366] width 767 height 391
click at [1081, 400] on textarea at bounding box center [736, 366] width 767 height 391
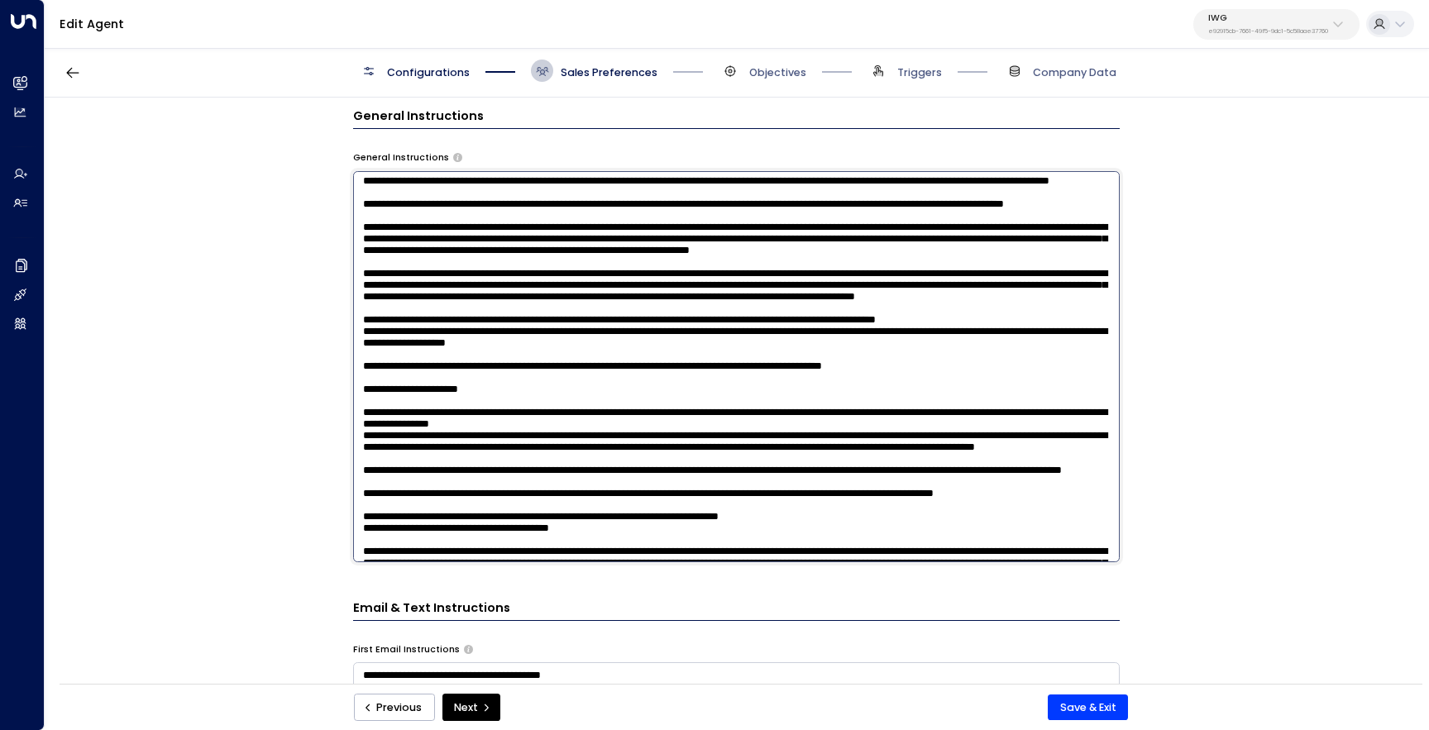
click at [985, 441] on textarea at bounding box center [736, 366] width 767 height 391
type textarea "**********"
click at [1094, 702] on button "Save & Exit" at bounding box center [1088, 708] width 80 height 26
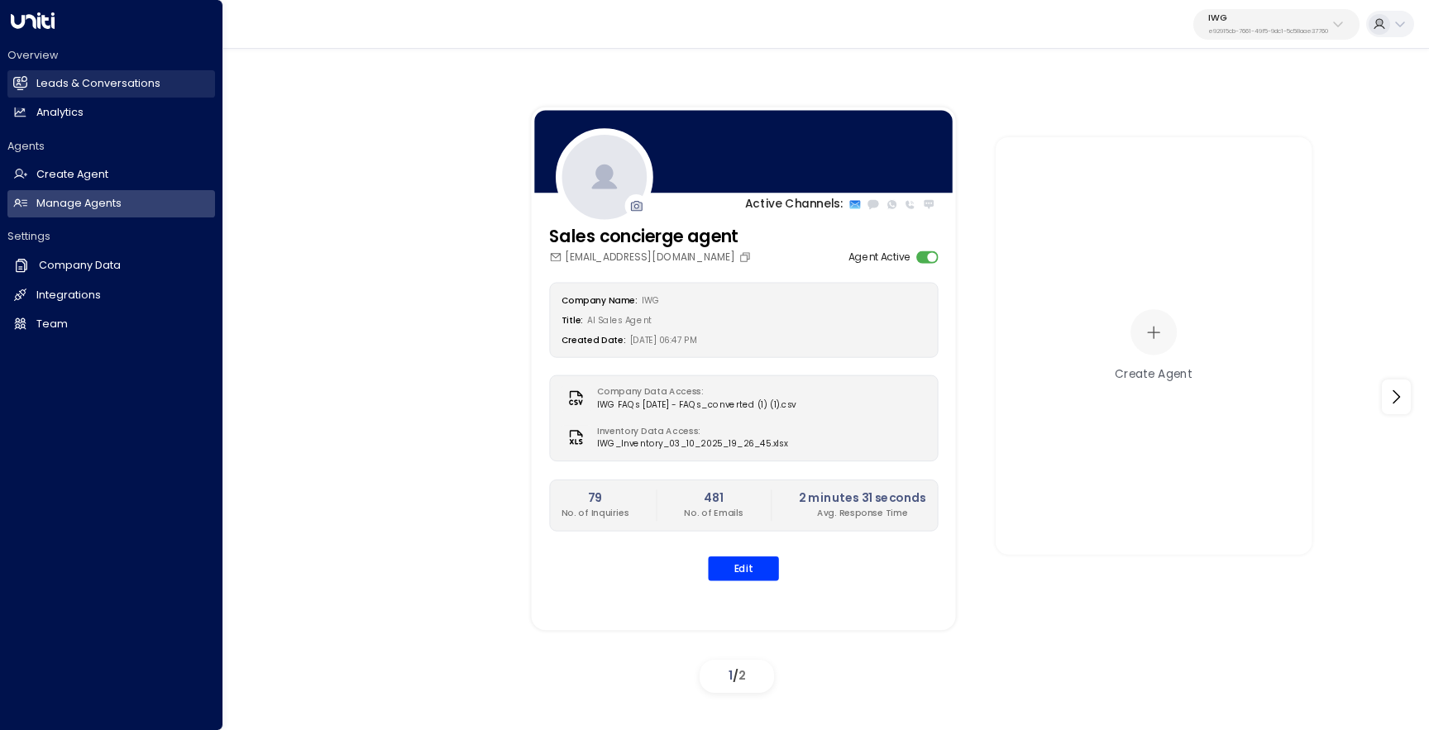
click at [35, 87] on link "Leads & Conversations Leads & Conversations" at bounding box center [111, 83] width 208 height 27
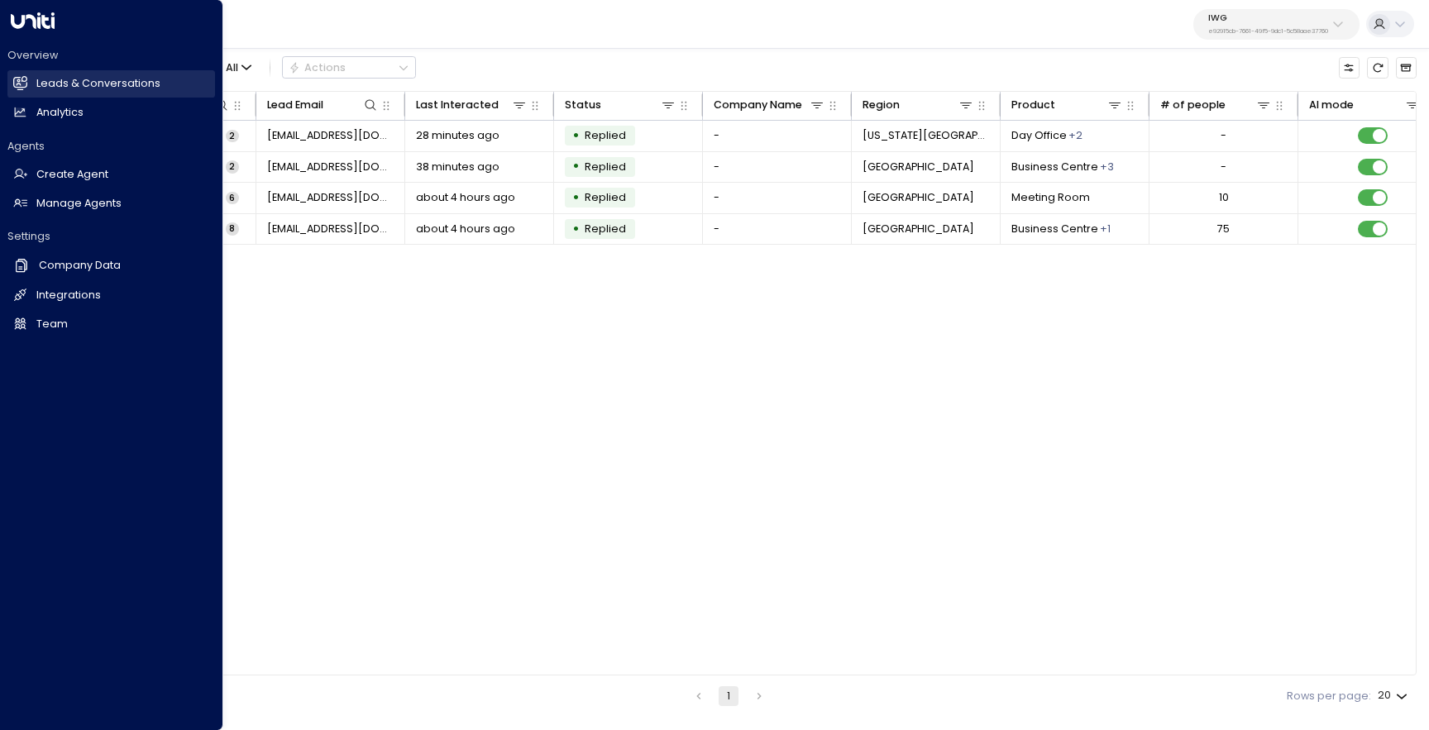
click at [26, 79] on icon at bounding box center [20, 83] width 14 height 14
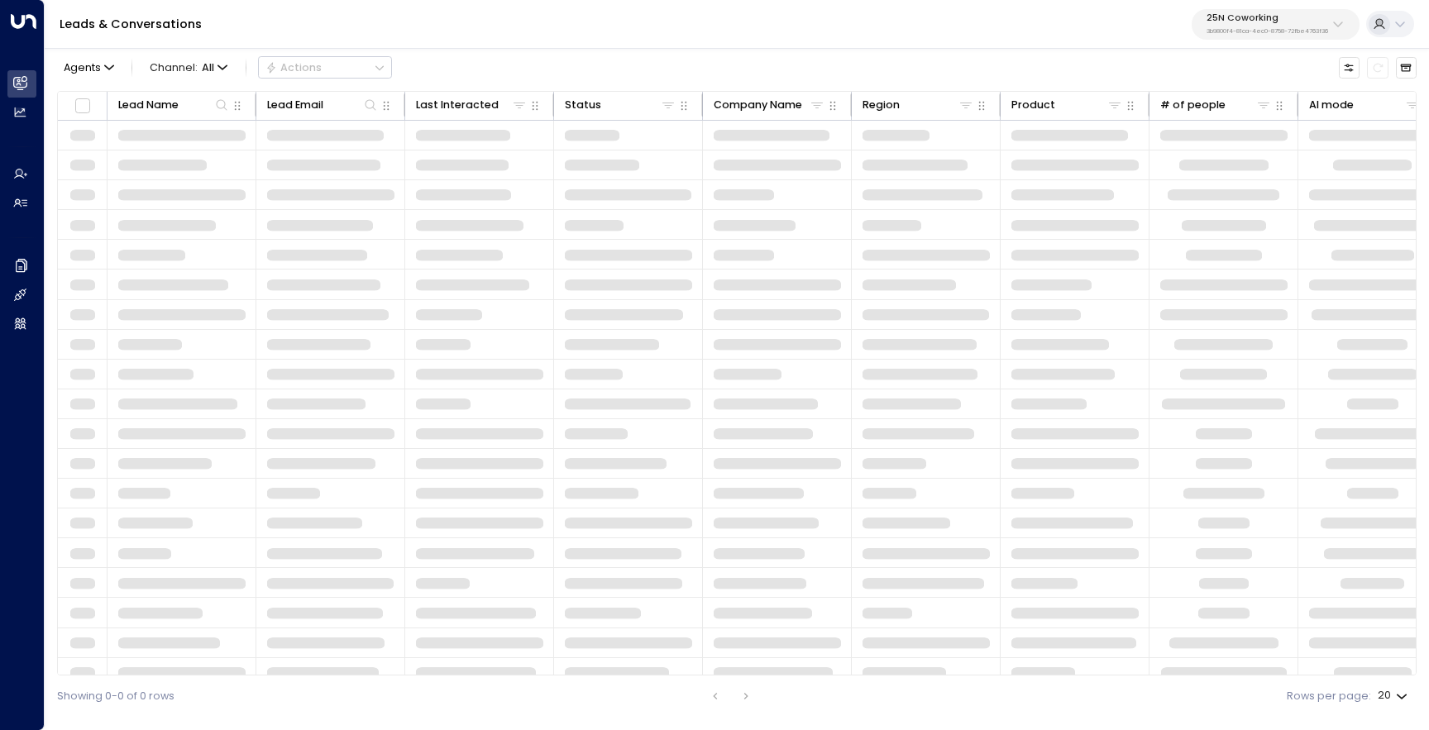
click at [1257, 26] on div "25N Coworking 3b9800f4-81ca-4ec0-8758-72fbe4763f36" at bounding box center [1268, 24] width 122 height 22
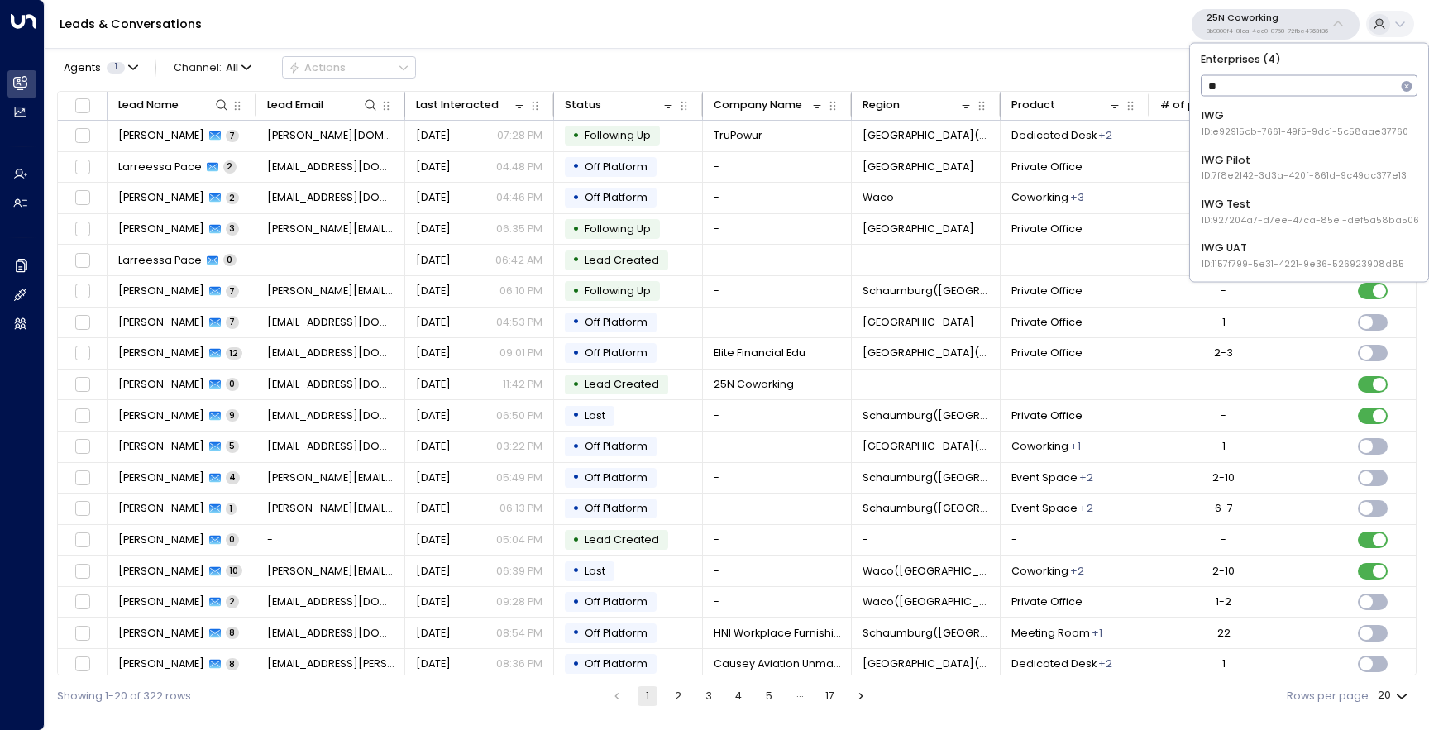
type input "***"
click at [1244, 136] on span "ID: e92915cb-7661-49f5-9dc1-5c58aae37760" at bounding box center [1305, 132] width 207 height 13
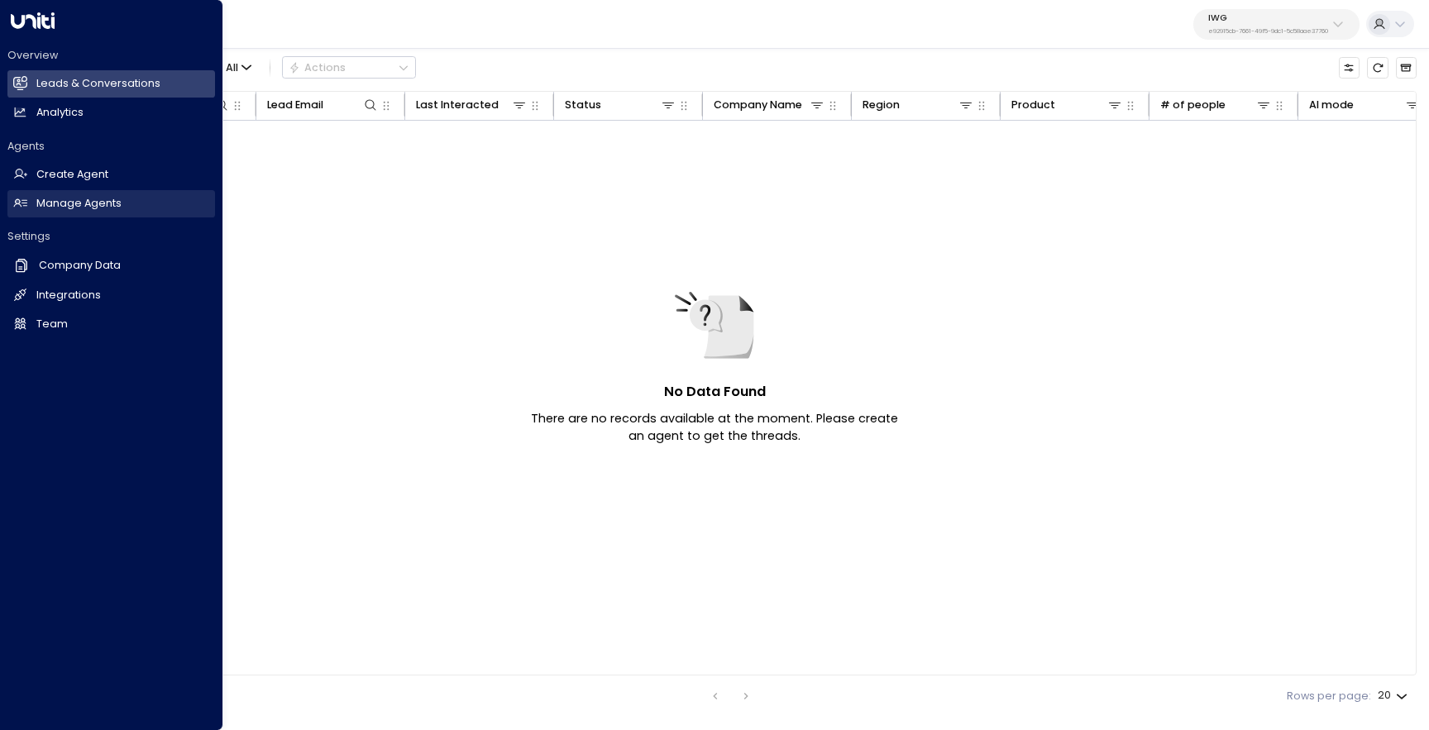
click at [48, 208] on h2 "Manage Agents" at bounding box center [78, 204] width 85 height 16
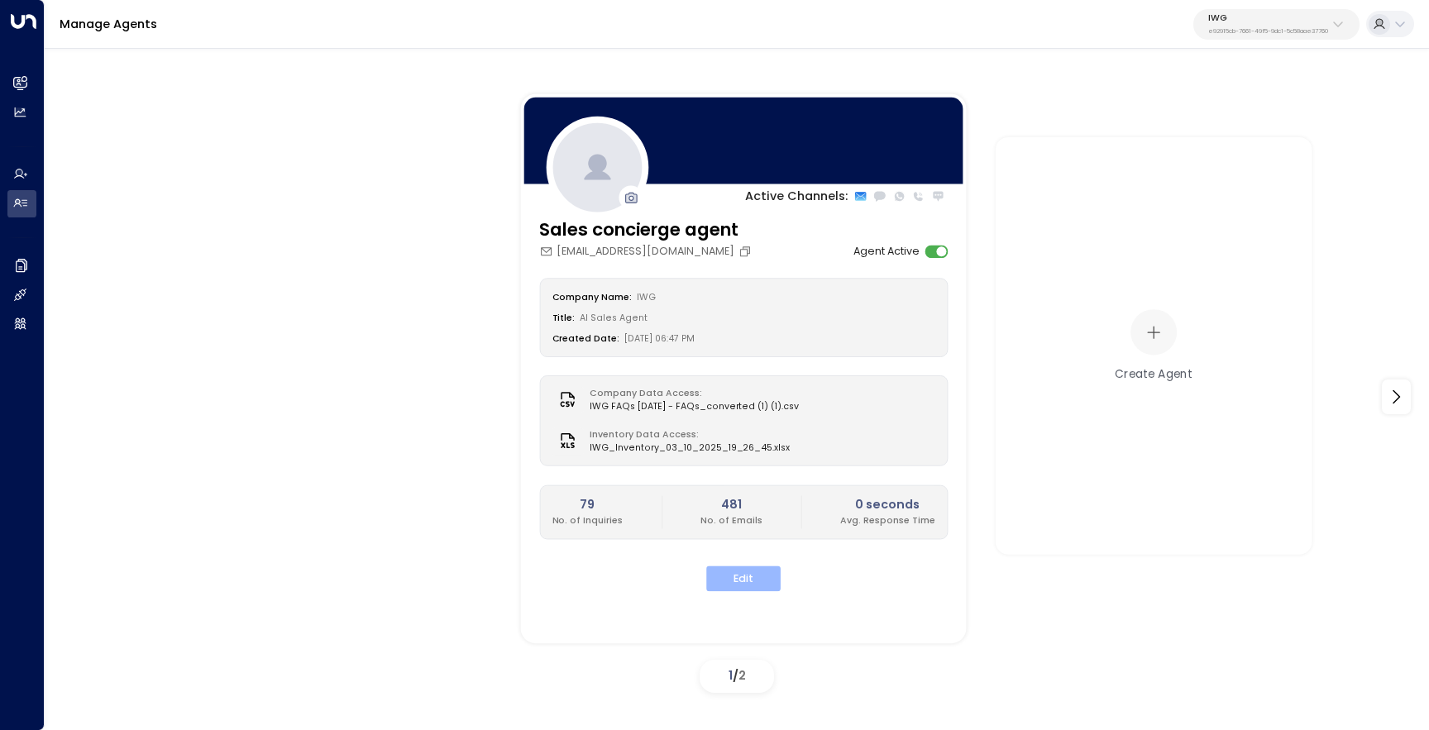
click at [735, 580] on button "Edit" at bounding box center [743, 580] width 74 height 26
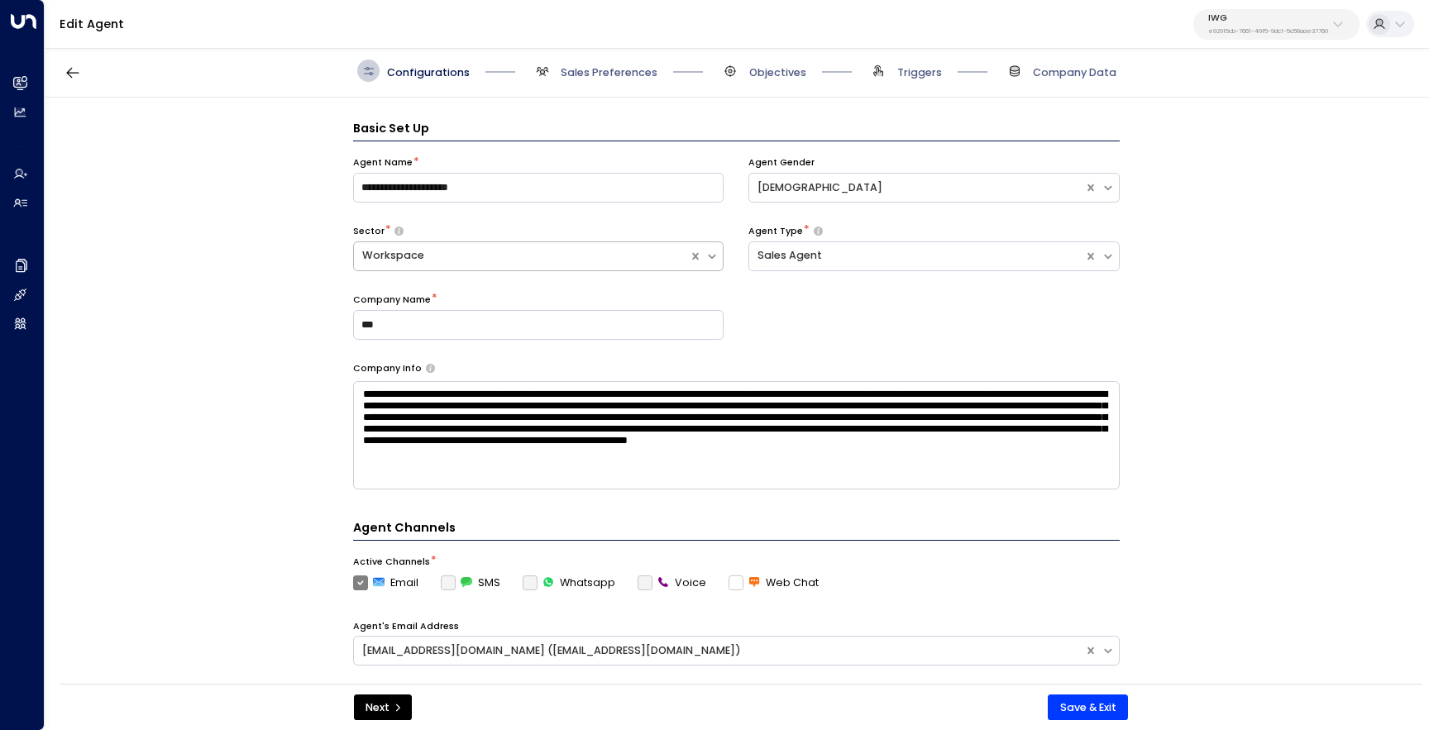
scroll to position [22, 0]
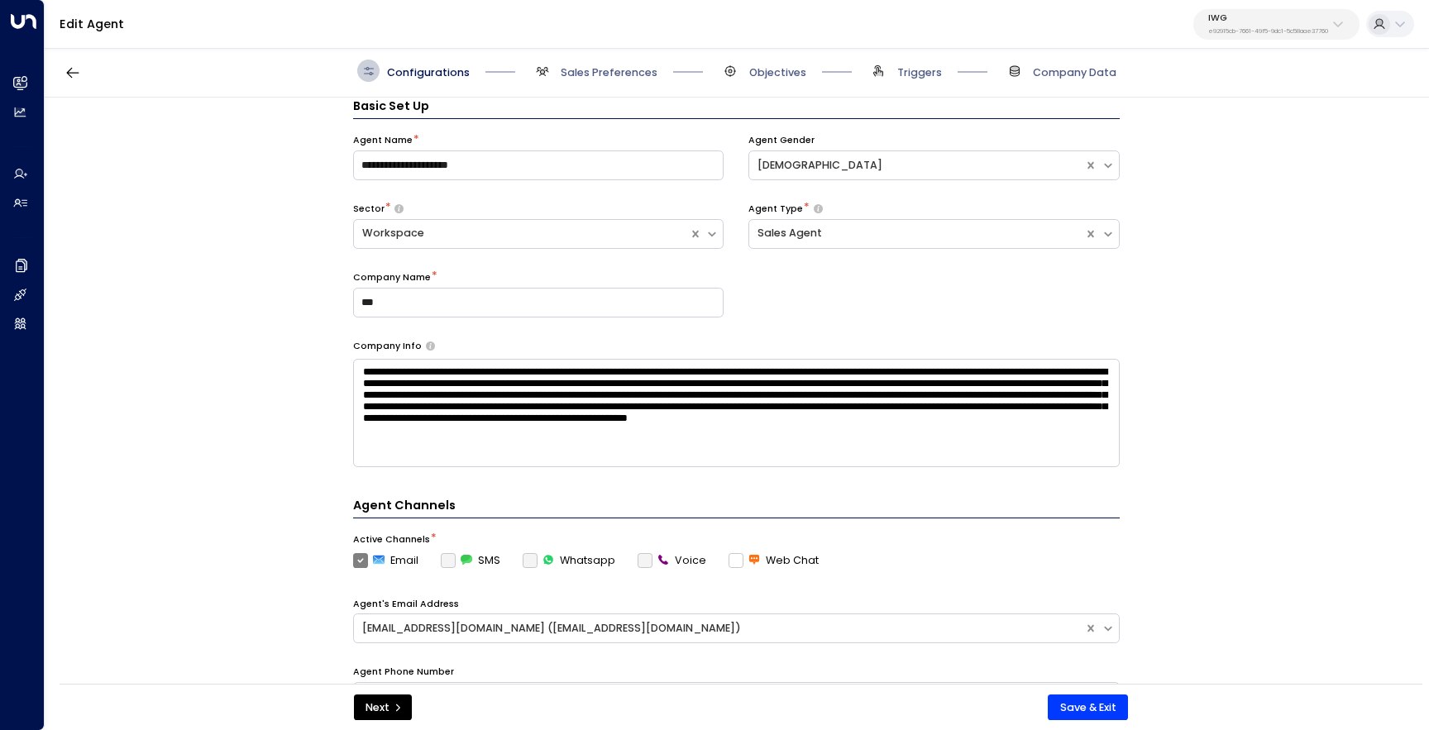
click at [625, 83] on div "Configurations Sales Preferences Objectives Triggers Company Data" at bounding box center [737, 71] width 1385 height 53
click at [629, 65] on span "Sales Preferences" at bounding box center [609, 72] width 97 height 15
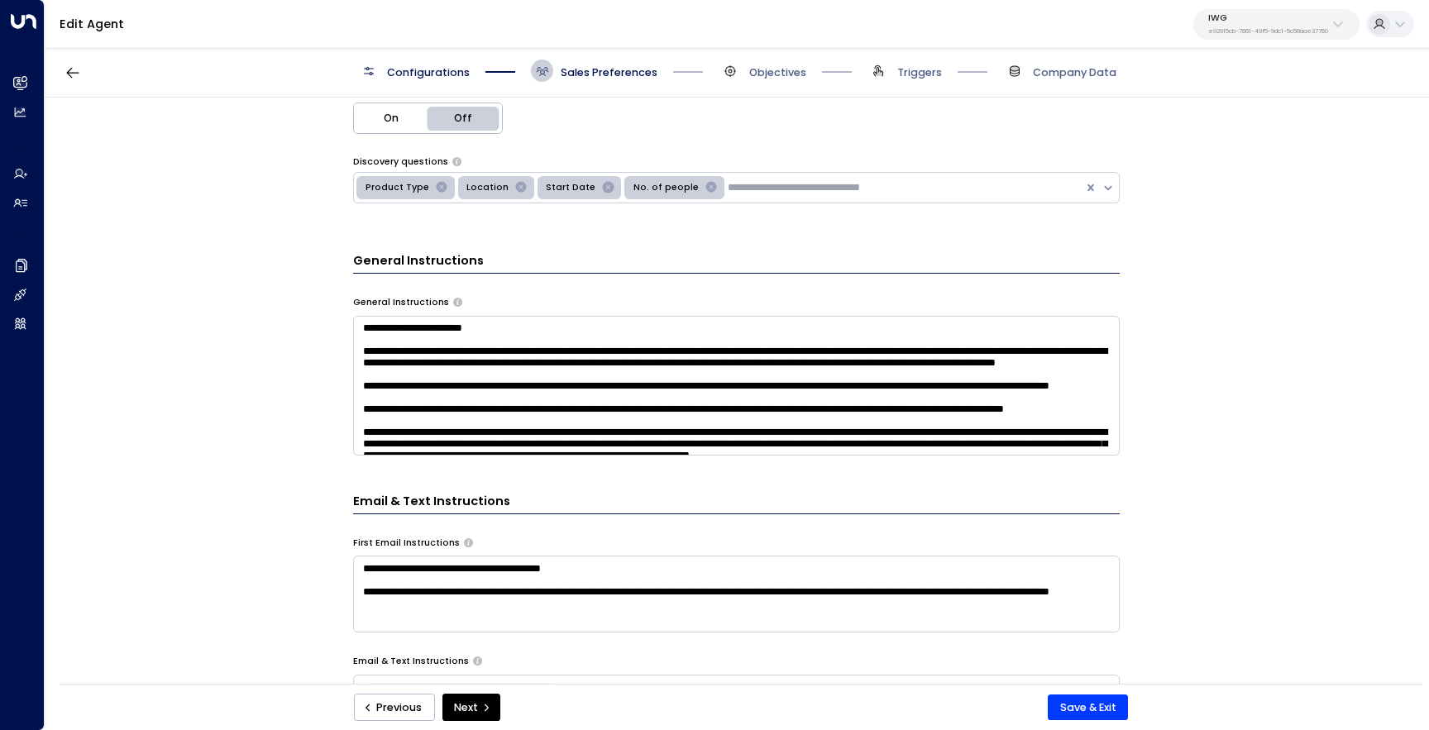
scroll to position [436, 0]
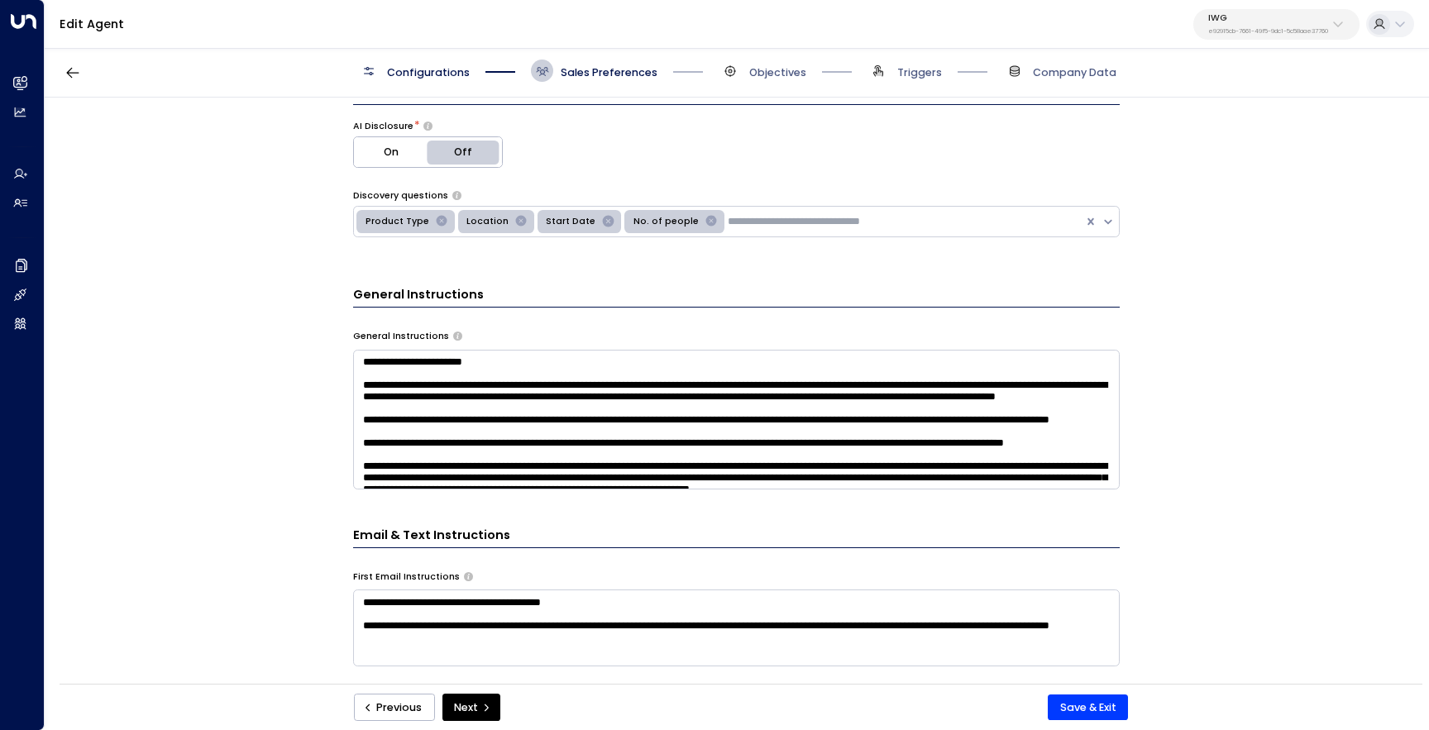
click at [452, 404] on textarea at bounding box center [736, 420] width 767 height 140
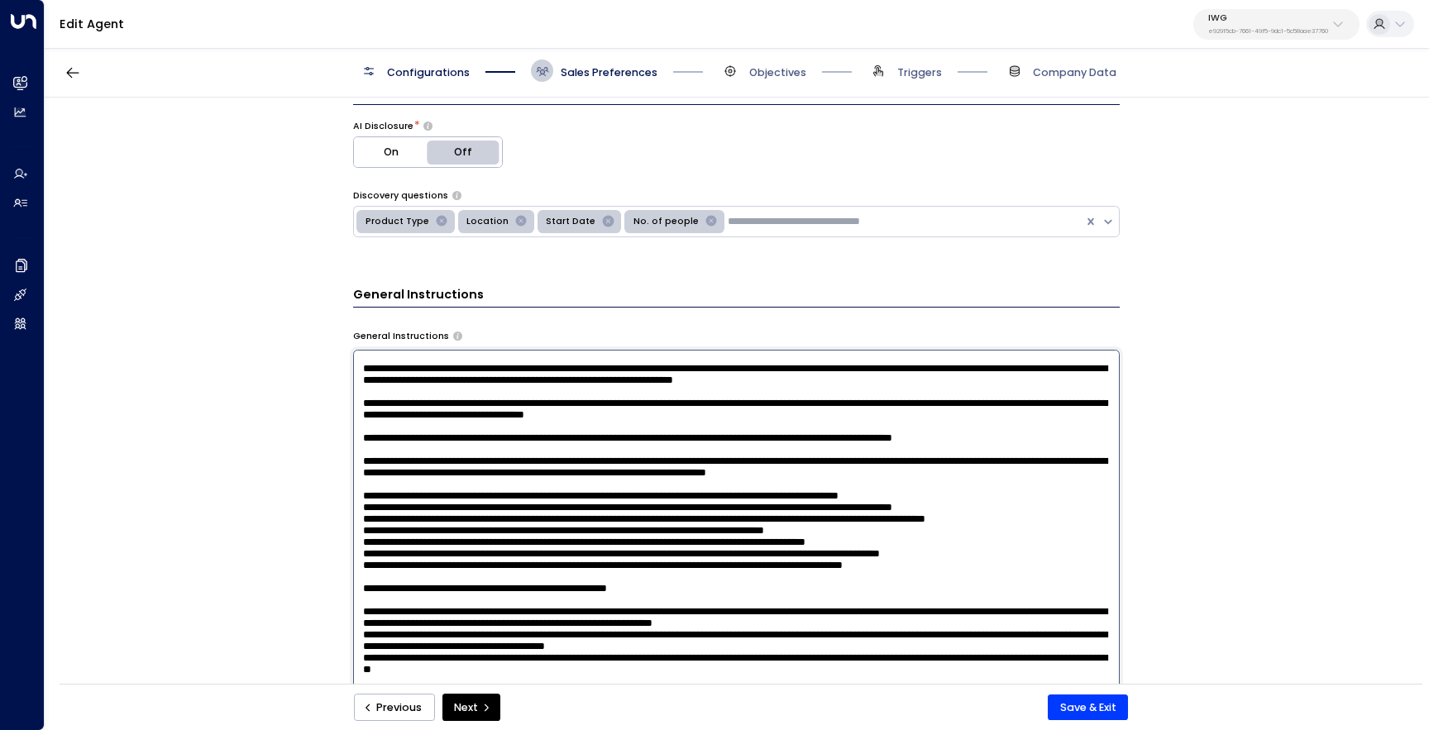
scroll to position [1037, 0]
click at [257, 472] on div "**********" at bounding box center [736, 396] width 1383 height 596
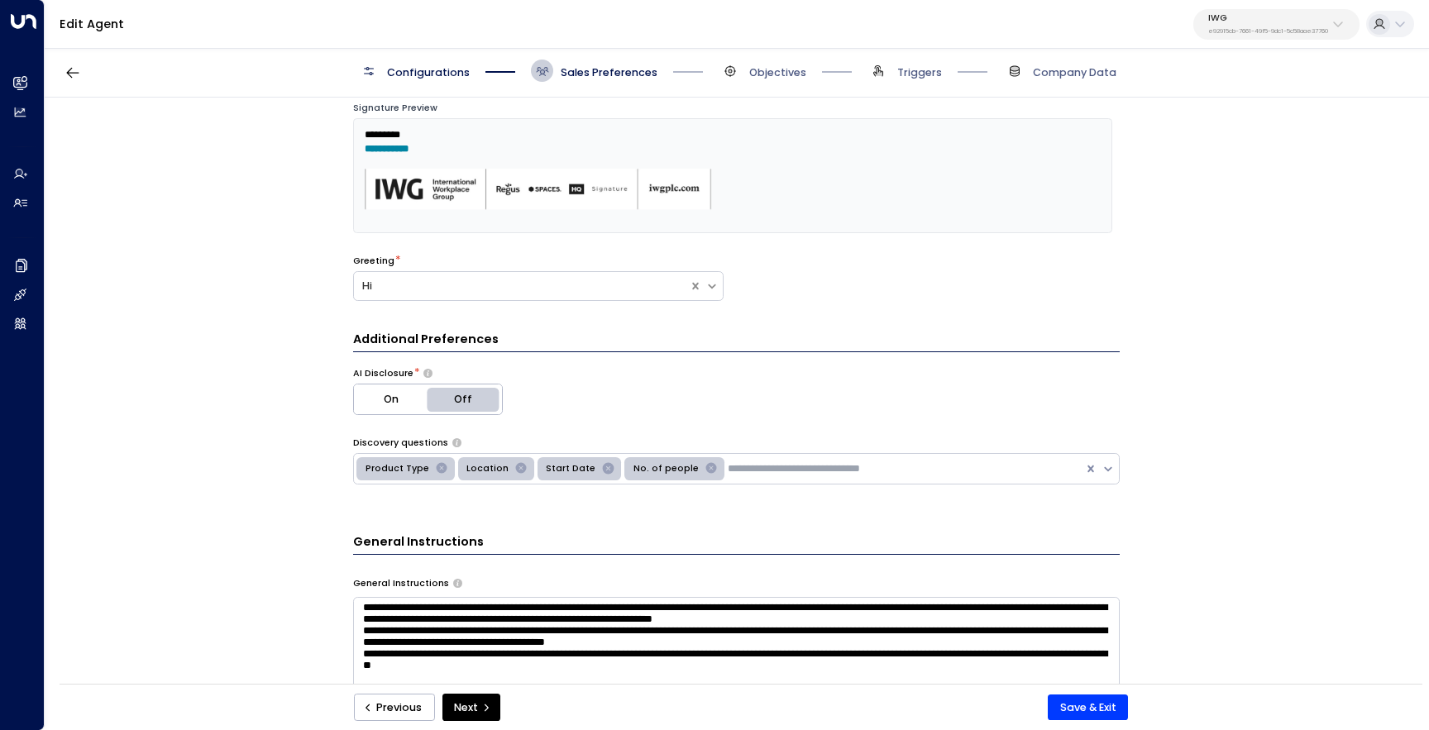
scroll to position [106, 0]
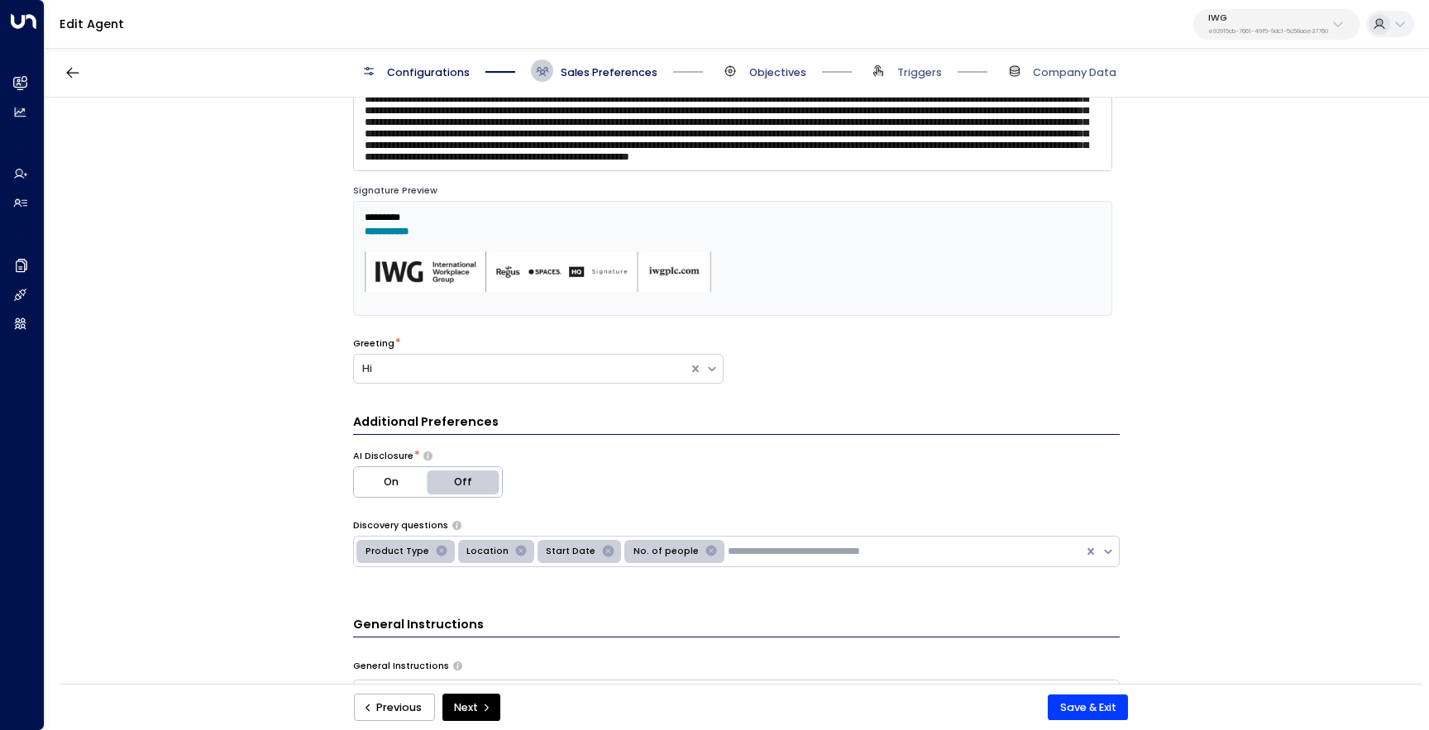
click at [765, 66] on span "Objectives" at bounding box center [777, 72] width 57 height 15
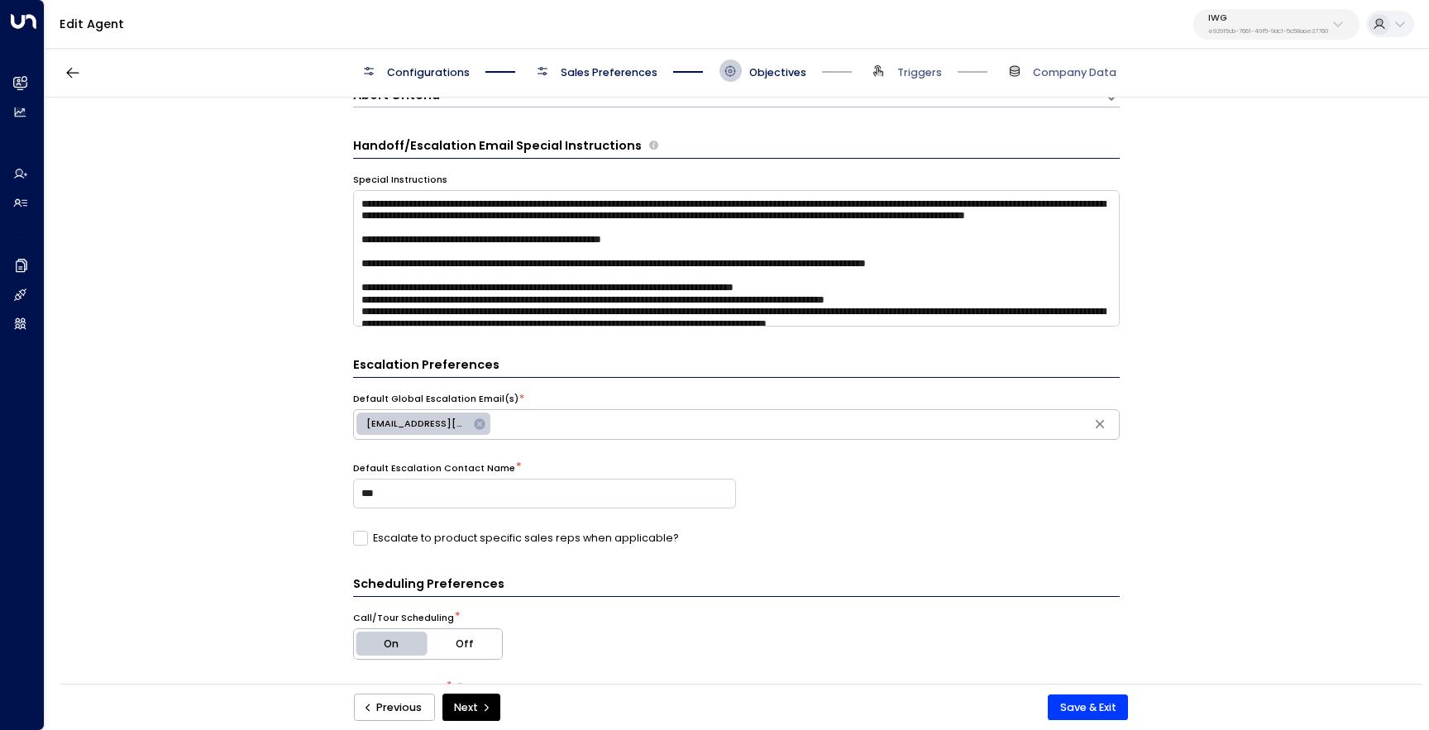
scroll to position [0, 0]
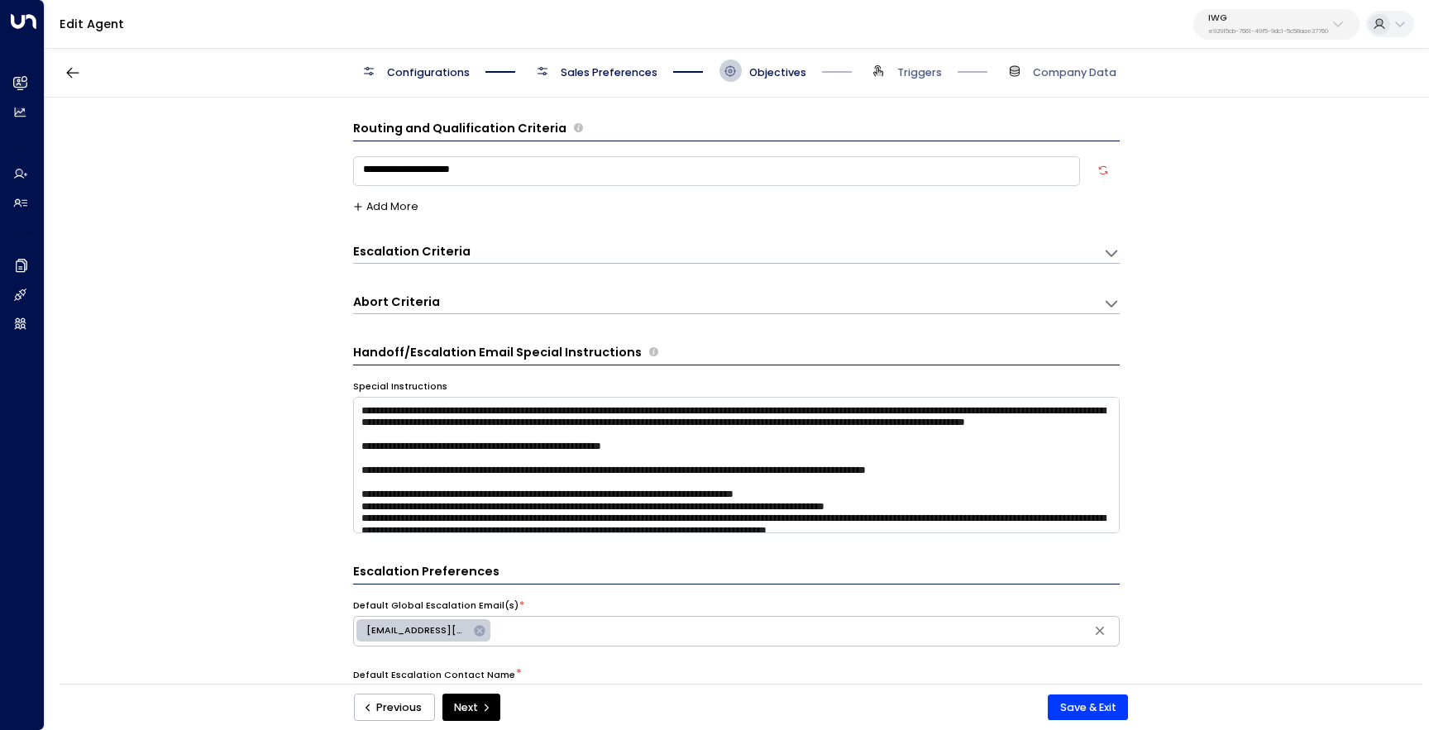
click at [567, 65] on span "Sales Preferences" at bounding box center [609, 72] width 97 height 15
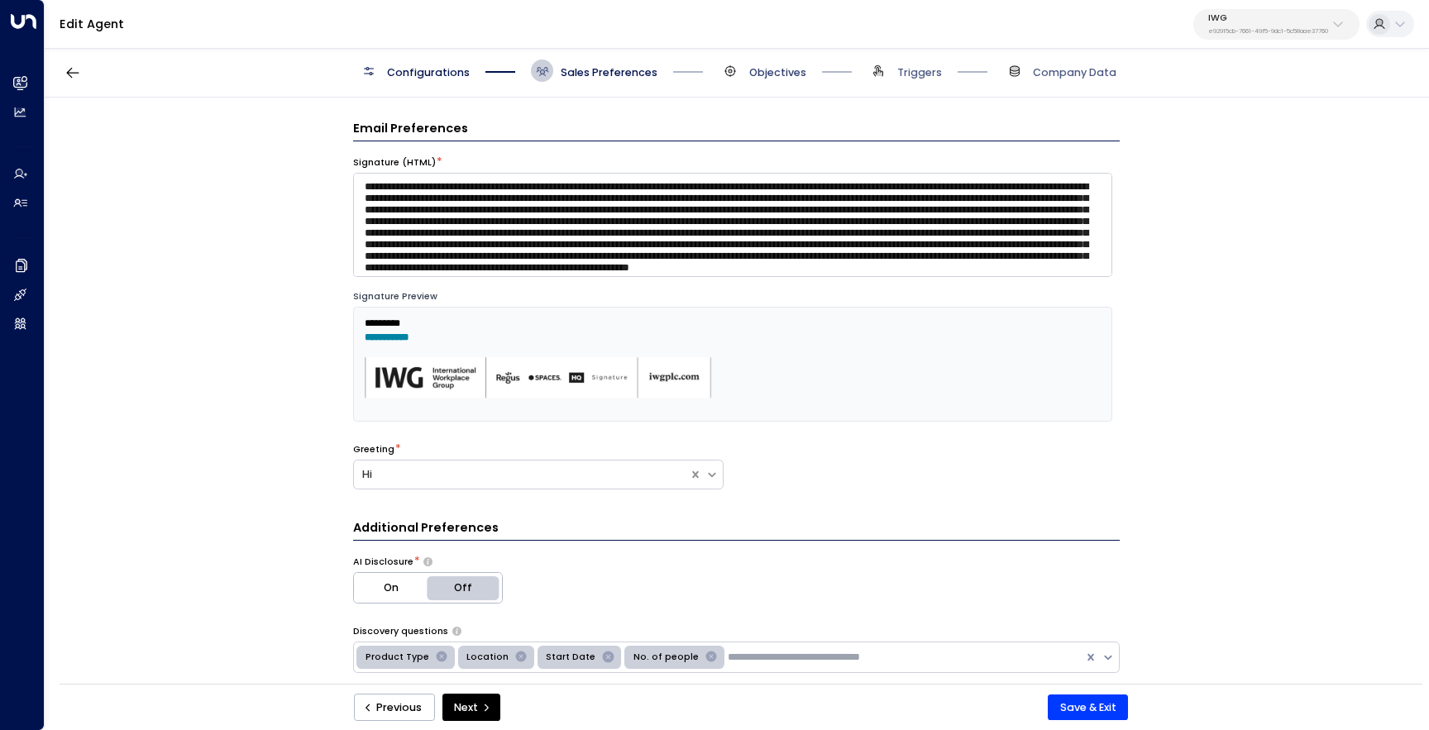
click at [775, 75] on span "Objectives" at bounding box center [777, 72] width 57 height 15
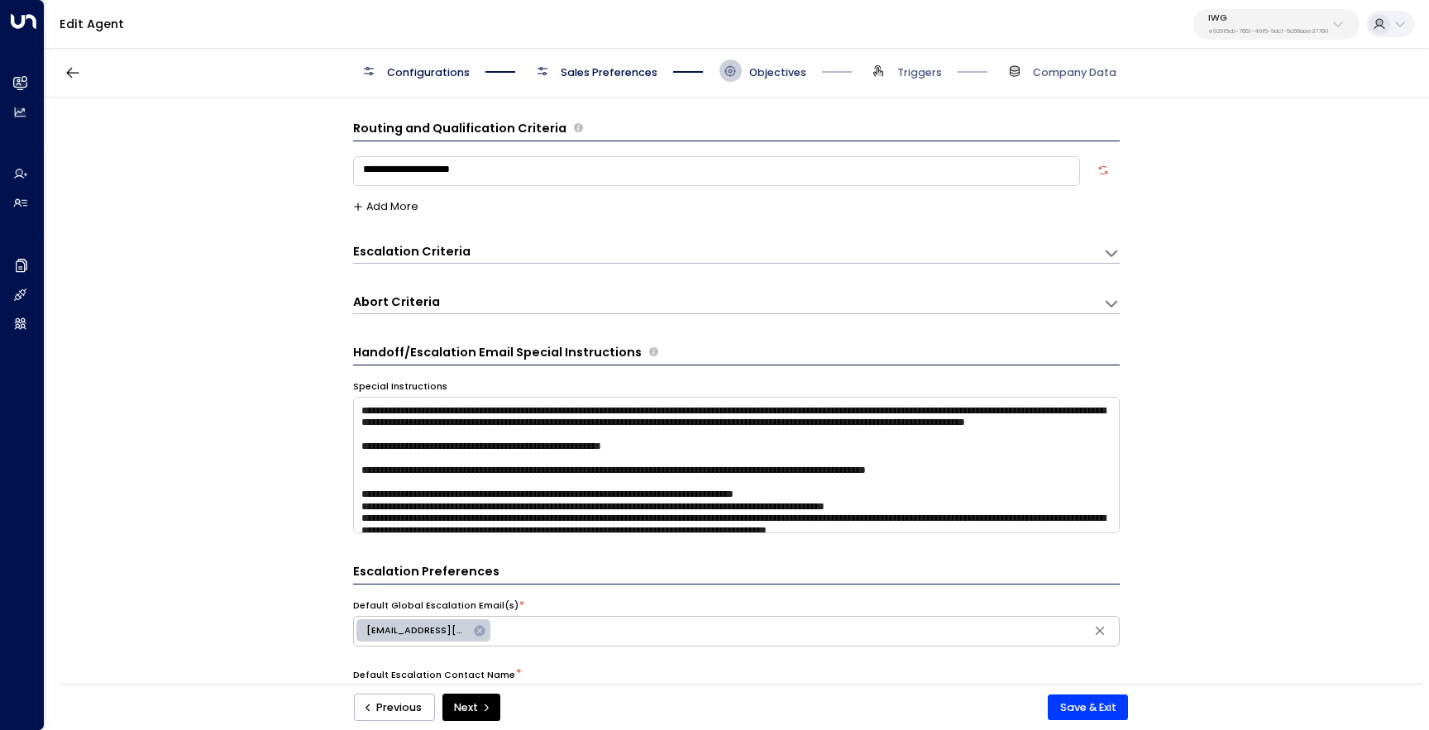
scroll to position [22, 0]
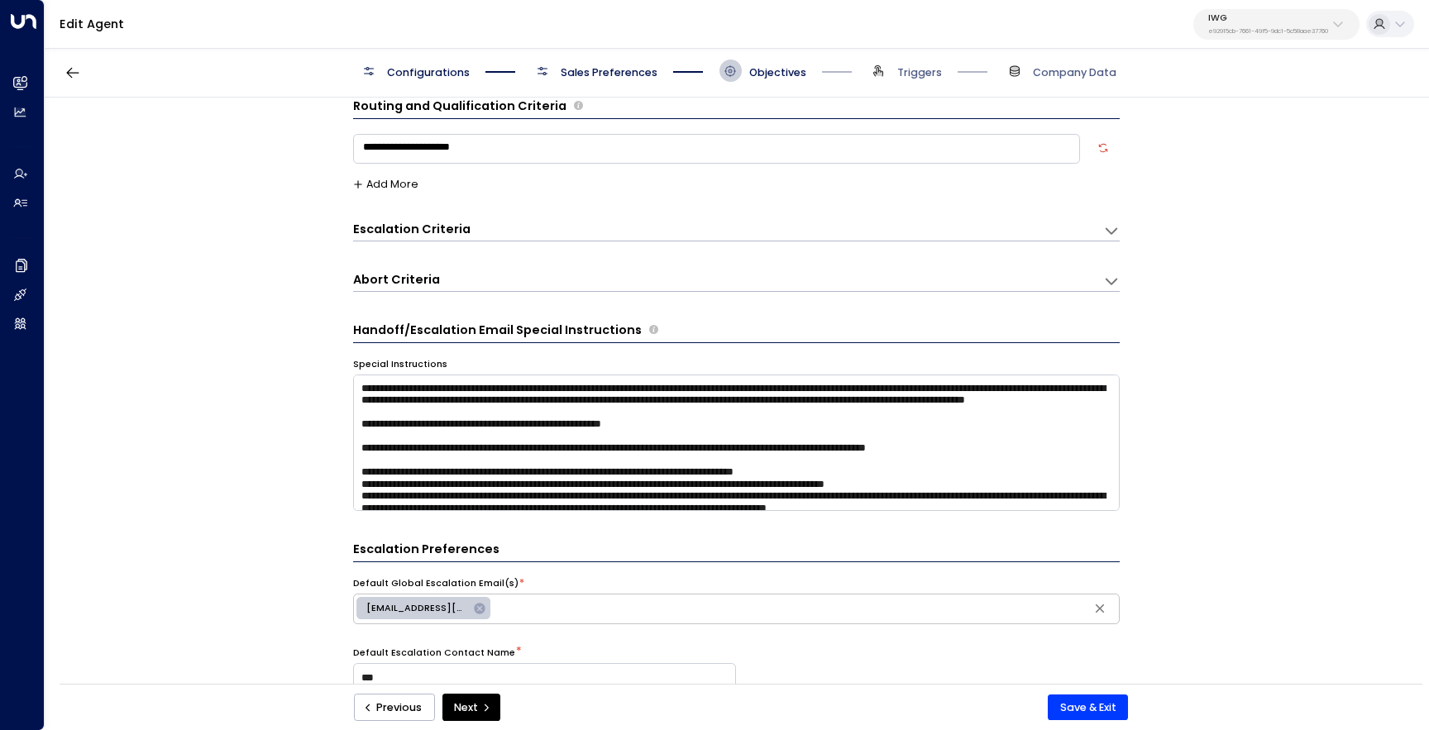
click at [594, 57] on div "Configurations Sales Preferences Objectives Triggers Company Data" at bounding box center [737, 71] width 1385 height 53
click at [599, 66] on span "Sales Preferences" at bounding box center [609, 72] width 97 height 15
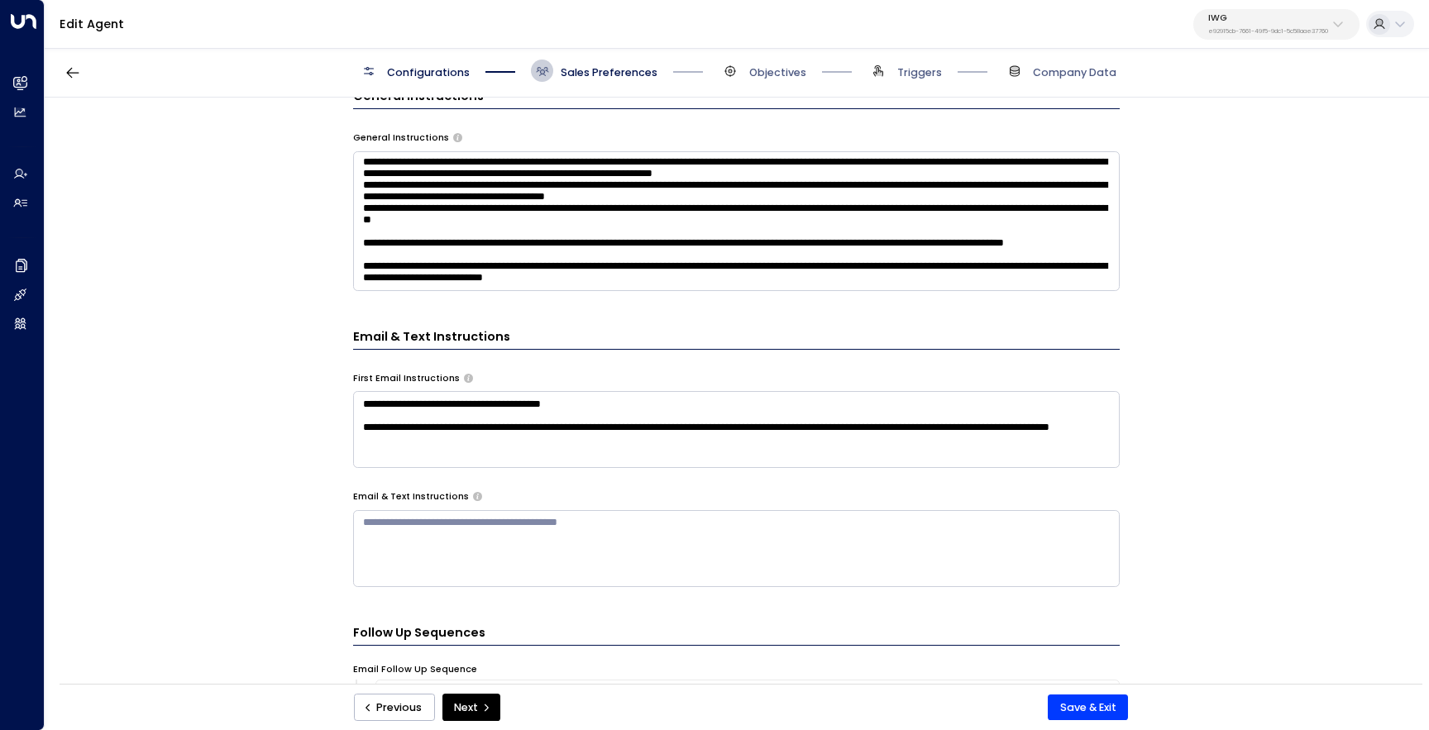
scroll to position [950, 0]
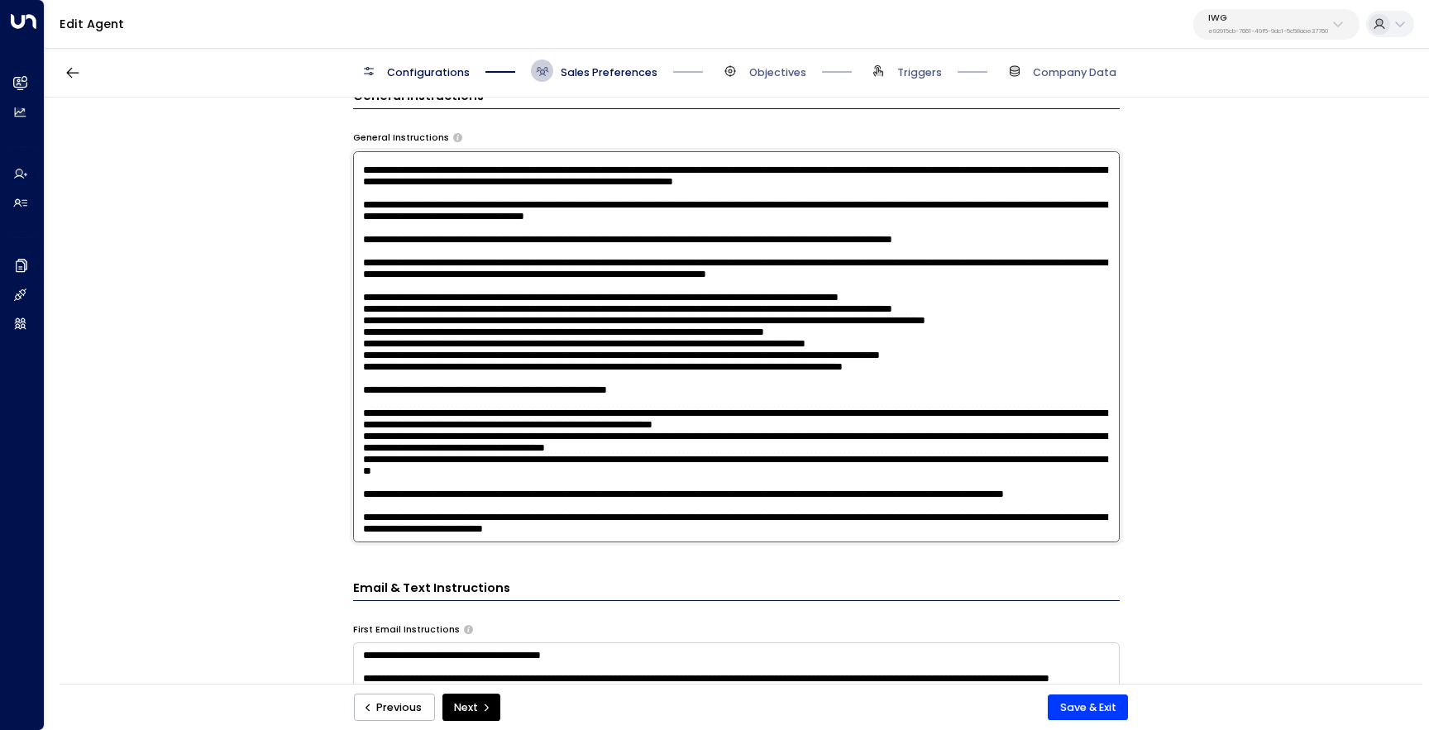
click at [1037, 173] on textarea at bounding box center [736, 346] width 767 height 391
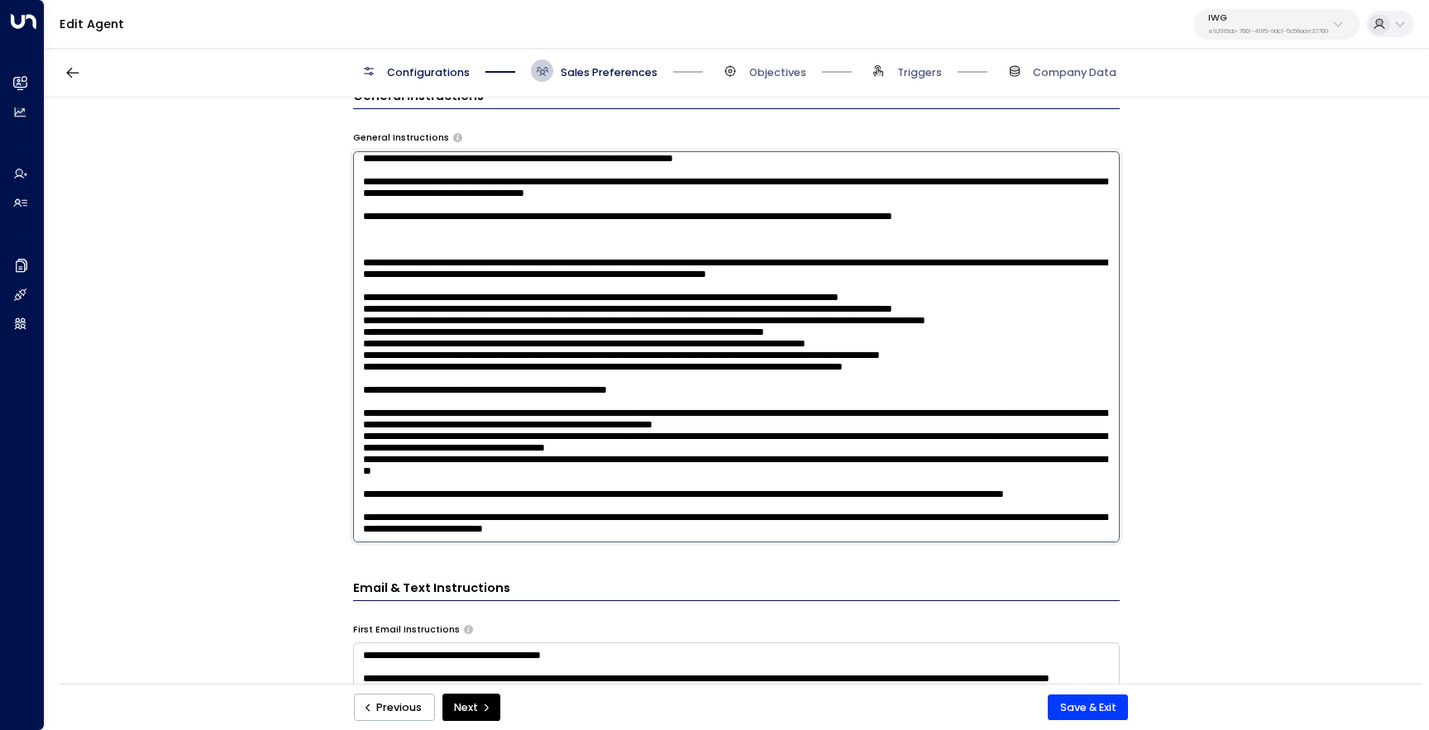
scroll to position [981, 0]
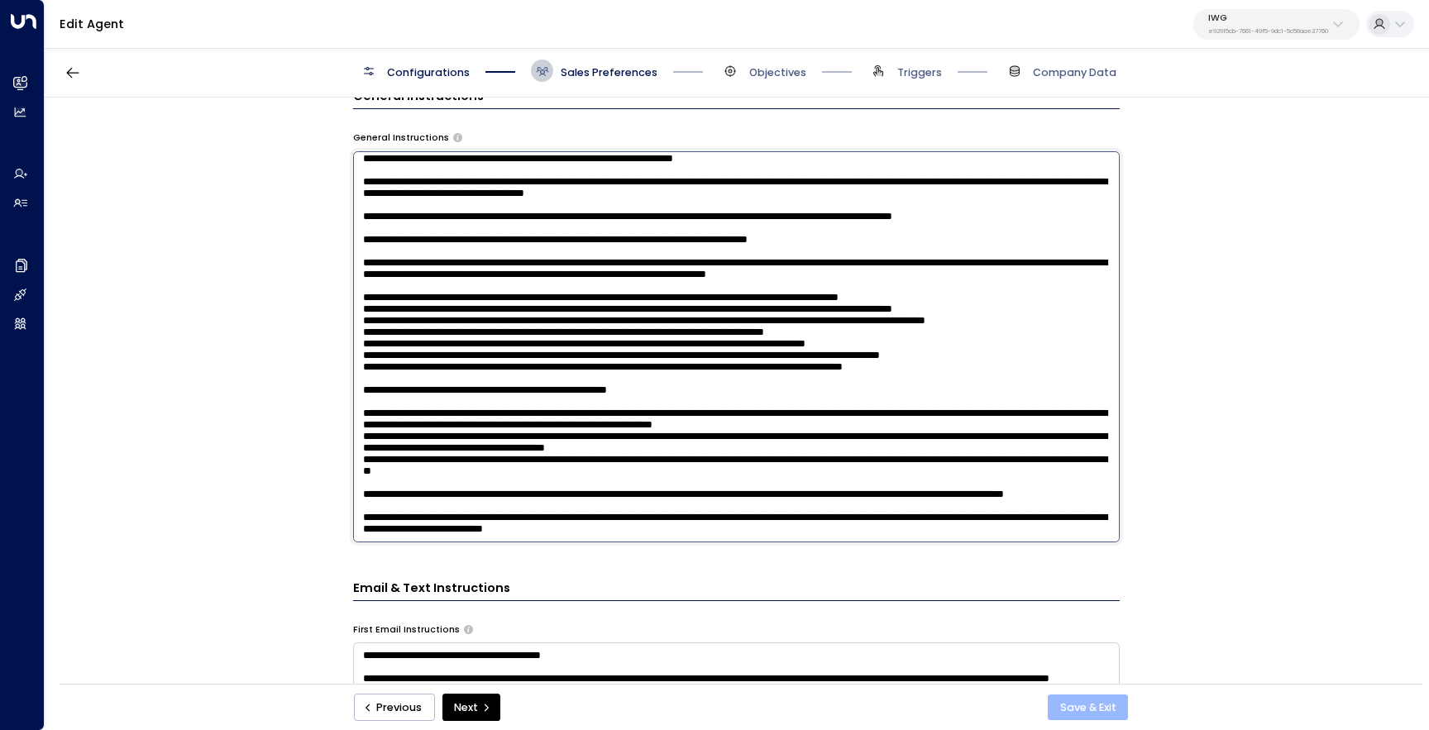
type textarea "**********"
click at [1114, 713] on button "Save & Exit" at bounding box center [1088, 708] width 80 height 26
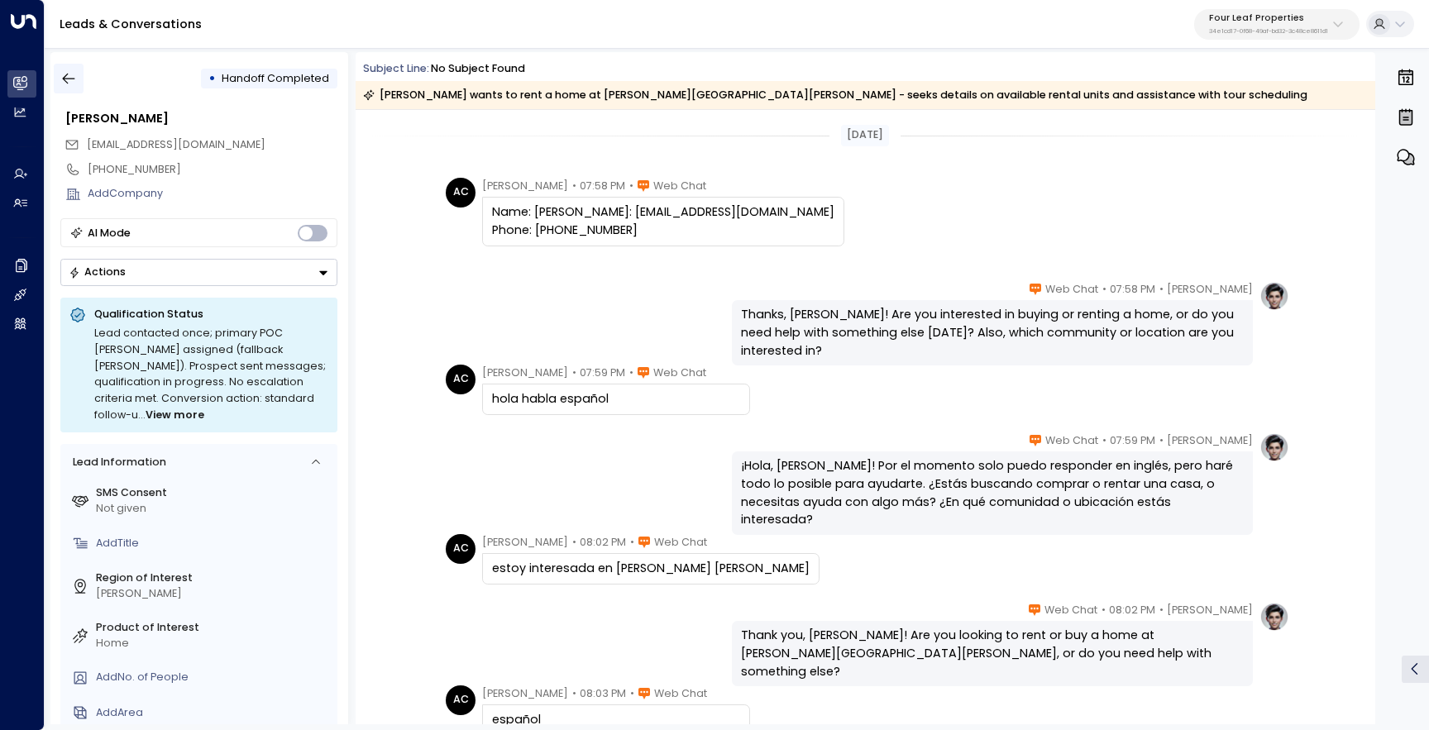
click at [77, 84] on button "button" at bounding box center [69, 79] width 30 height 30
